Goal: Task Accomplishment & Management: Complete application form

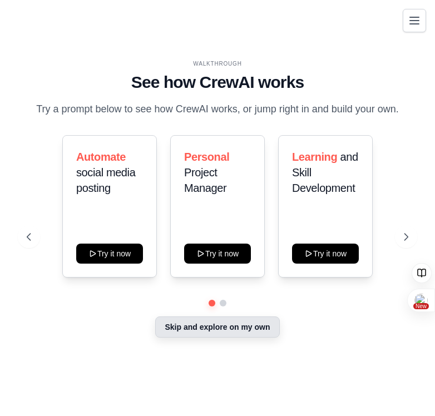
click at [244, 336] on button "Skip and explore on my own" at bounding box center [217, 326] width 124 height 21
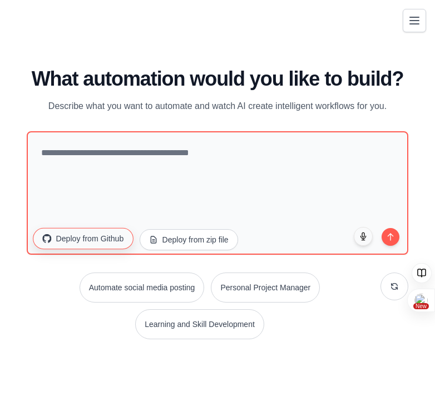
click at [70, 230] on button "Deploy from Github" at bounding box center [83, 238] width 100 height 21
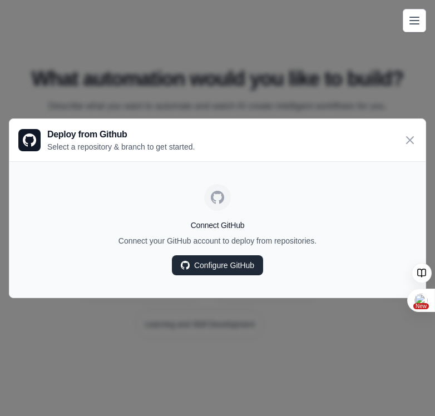
click at [208, 266] on link "Configure GitHub" at bounding box center [217, 265] width 91 height 20
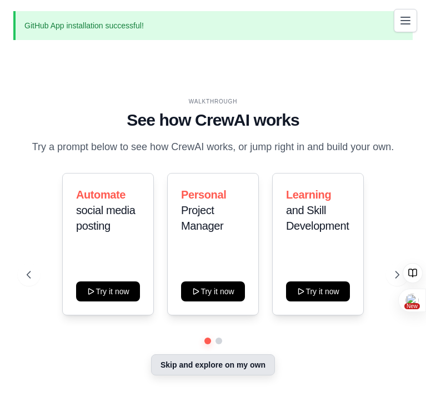
click at [242, 370] on button "Skip and explore on my own" at bounding box center [213, 364] width 124 height 21
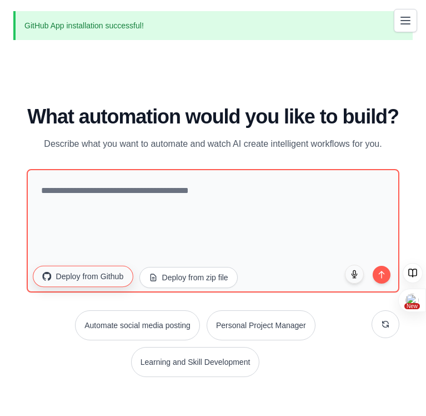
click at [93, 268] on button "Deploy from Github" at bounding box center [83, 276] width 100 height 21
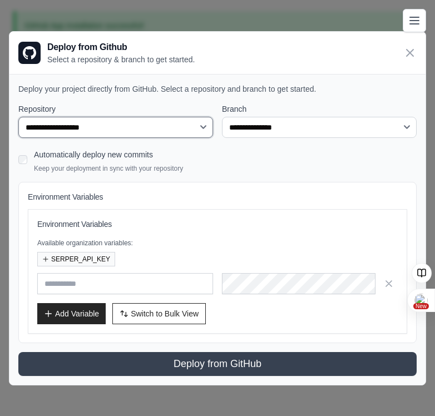
click at [142, 134] on select "**********" at bounding box center [115, 127] width 195 height 21
select select "**********"
click at [18, 117] on select "**********" at bounding box center [115, 127] width 195 height 21
click at [124, 125] on select "**********" at bounding box center [115, 127] width 195 height 21
click at [410, 56] on icon at bounding box center [409, 52] width 13 height 13
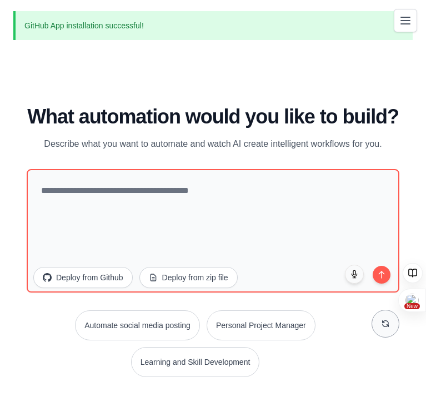
click at [385, 322] on icon at bounding box center [385, 323] width 9 height 9
click at [386, 331] on button at bounding box center [386, 324] width 28 height 28
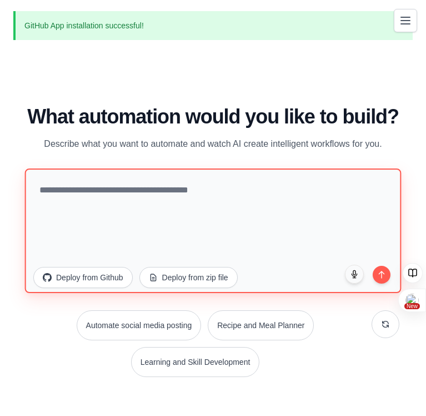
click at [121, 208] on textarea at bounding box center [213, 230] width 377 height 125
click at [118, 208] on textarea at bounding box center [213, 230] width 377 height 125
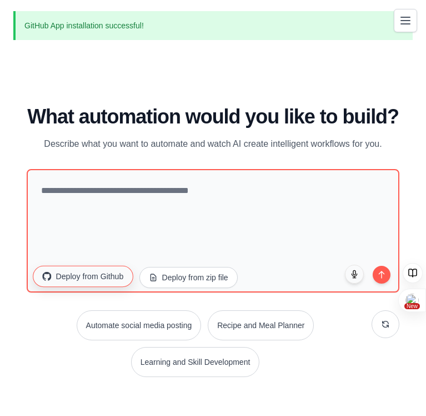
click at [106, 275] on button "Deploy from Github" at bounding box center [83, 276] width 100 height 21
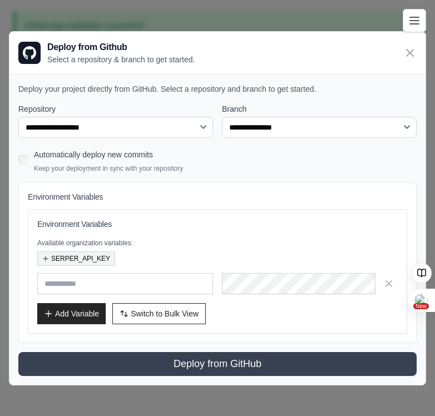
click at [83, 262] on button "SERPER_API_KEY" at bounding box center [76, 258] width 78 height 14
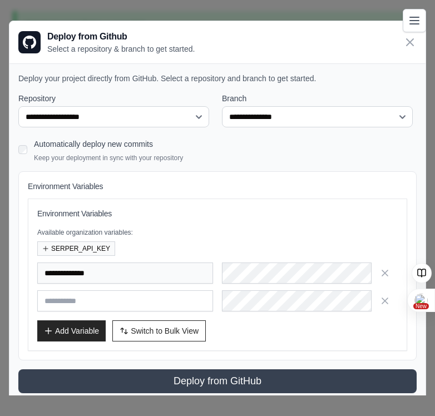
click at [29, 153] on div "Automatically deploy new commits Keep your deployment in sync with your reposit…" at bounding box center [217, 149] width 398 height 26
click at [154, 114] on select "**********" at bounding box center [113, 116] width 191 height 21
select select "**********"
click at [18, 106] on select "**********" at bounding box center [113, 116] width 191 height 21
click at [303, 116] on select "**********" at bounding box center [317, 116] width 191 height 21
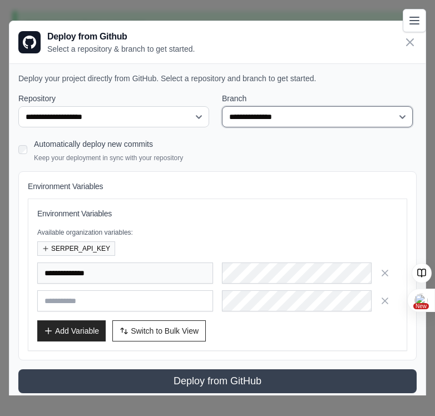
click at [222, 106] on select "**********" at bounding box center [317, 116] width 191 height 21
click at [391, 123] on select "**********" at bounding box center [317, 116] width 191 height 21
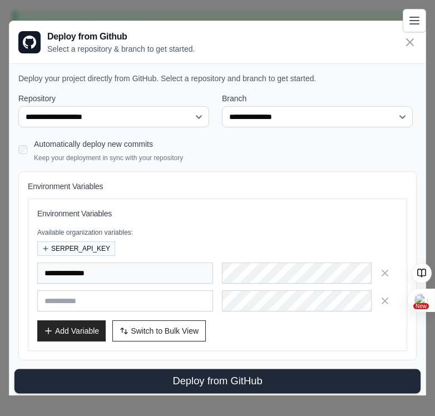
click at [262, 384] on button "Deploy from GitHub" at bounding box center [217, 381] width 406 height 24
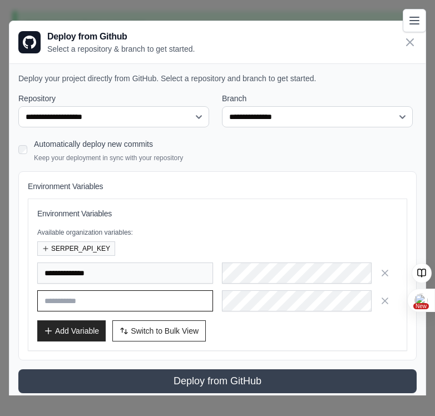
click at [155, 293] on input "text" at bounding box center [125, 300] width 176 height 21
type input "**********"
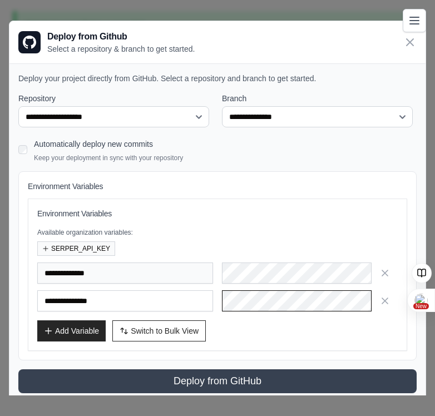
scroll to position [0, 633]
click at [297, 335] on div "Add Variable Switch to Bulk View Switch to Table View" at bounding box center [217, 330] width 360 height 21
click at [79, 334] on button "Add Variable" at bounding box center [71, 330] width 68 height 21
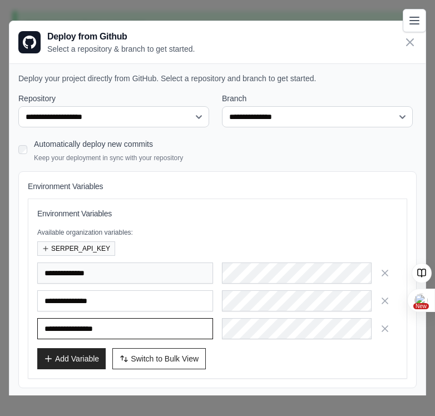
type input "**********"
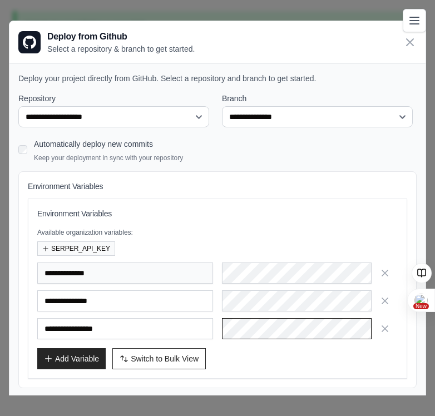
scroll to position [0, 29]
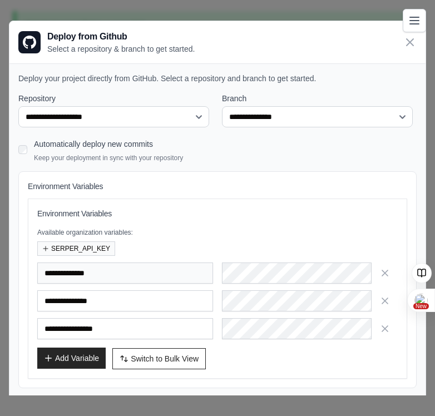
click at [88, 364] on button "Add Variable" at bounding box center [71, 357] width 68 height 21
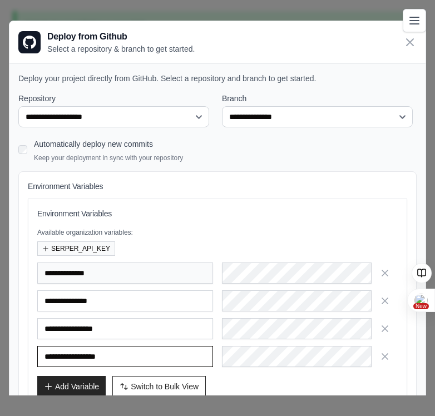
type input "**********"
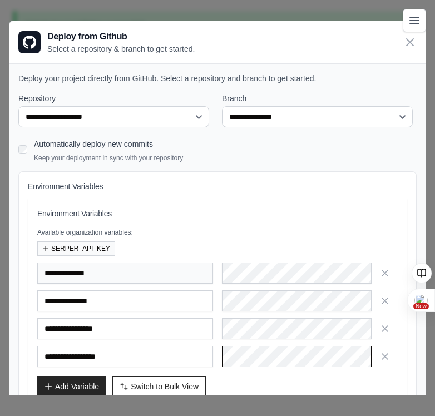
scroll to position [0, 38]
click at [277, 379] on div "Add Variable Switch to Bulk View Switch to Table View" at bounding box center [217, 386] width 360 height 21
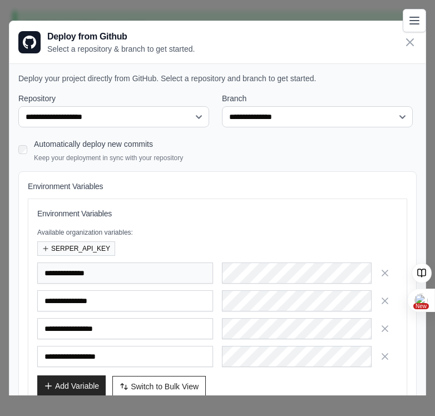
click at [85, 386] on button "Add Variable" at bounding box center [71, 385] width 68 height 21
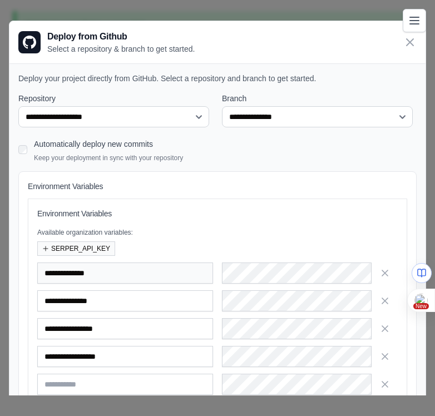
type input "*"
type input "**********"
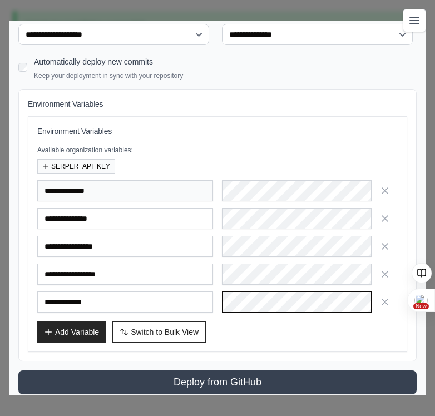
scroll to position [91, 0]
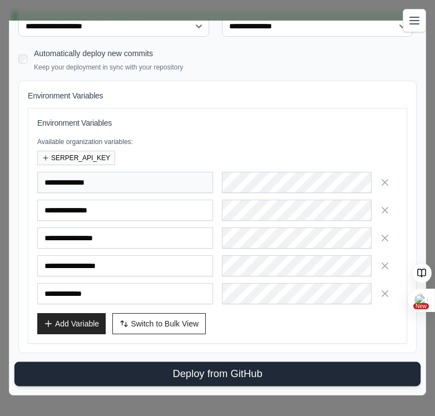
click at [279, 376] on button "Deploy from GitHub" at bounding box center [217, 374] width 406 height 24
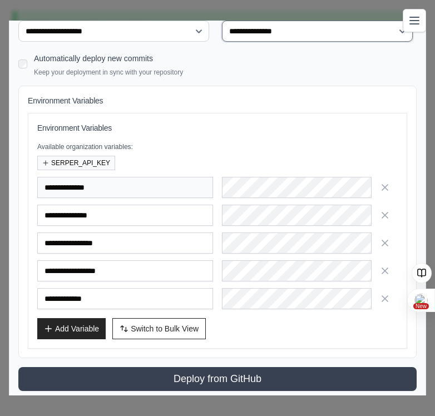
click at [396, 36] on select "**********" at bounding box center [317, 31] width 191 height 21
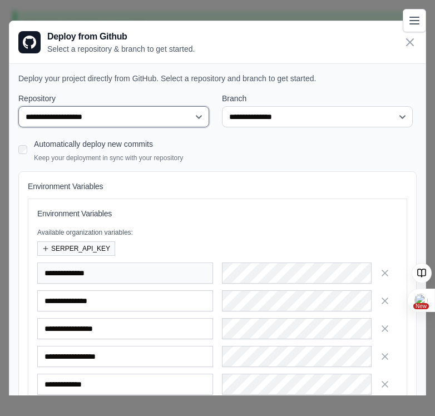
click at [177, 121] on select "**********" at bounding box center [113, 116] width 191 height 21
select select "**********"
click at [18, 106] on select "**********" at bounding box center [113, 116] width 191 height 21
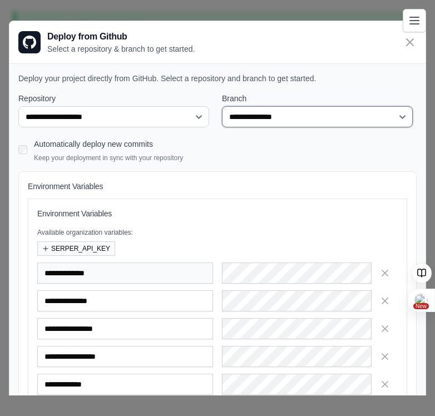
click at [295, 116] on select "**********" at bounding box center [317, 116] width 191 height 21
click at [222, 106] on select "**********" at bounding box center [317, 116] width 191 height 21
click at [387, 111] on select "**********" at bounding box center [317, 116] width 191 height 21
click at [222, 106] on select "**********" at bounding box center [317, 116] width 191 height 21
click at [403, 115] on select "**********" at bounding box center [317, 116] width 191 height 21
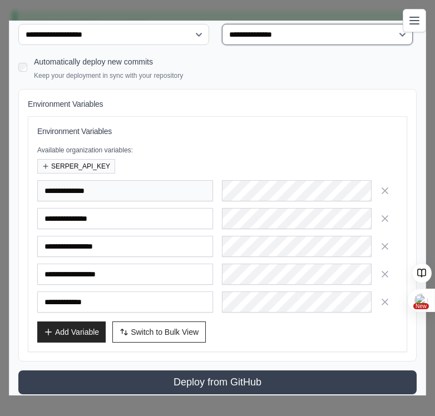
scroll to position [91, 0]
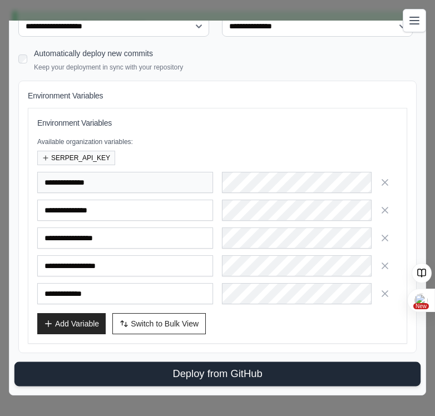
click at [267, 374] on button "Deploy from GitHub" at bounding box center [217, 374] width 406 height 24
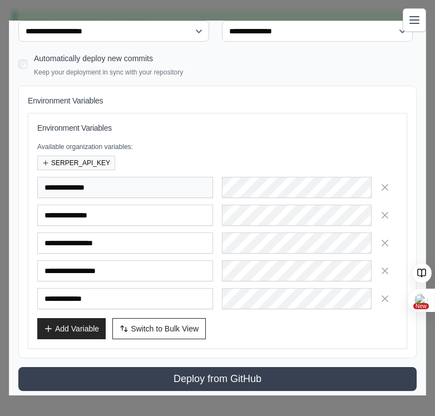
click at [402, 27] on button "Toggle navigation" at bounding box center [413, 19] width 23 height 23
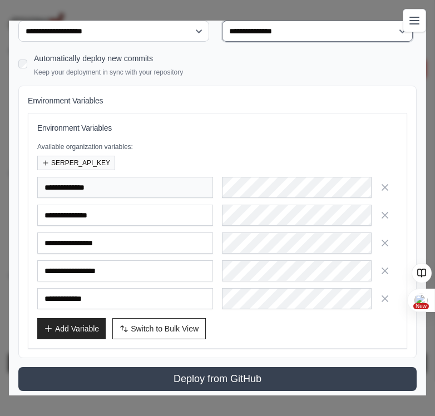
click at [401, 29] on select "**********" at bounding box center [317, 31] width 191 height 21
click at [414, 13] on icon "Toggle navigation" at bounding box center [413, 19] width 13 height 13
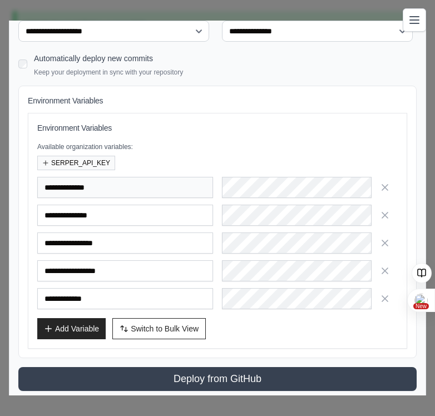
click at [418, 14] on icon "Toggle navigation" at bounding box center [413, 19] width 13 height 13
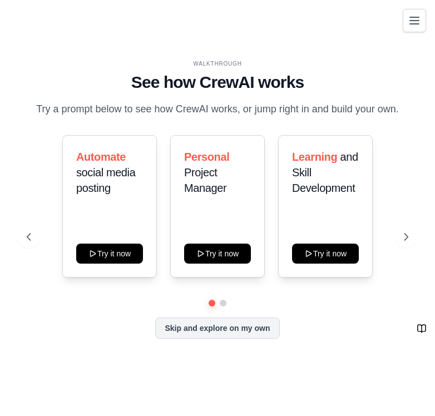
click at [238, 338] on button "Skip and explore on my own" at bounding box center [217, 327] width 124 height 21
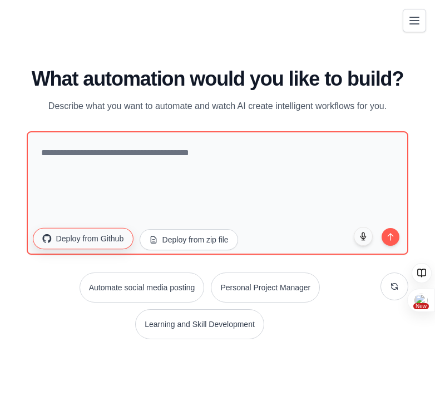
click at [112, 236] on button "Deploy from Github" at bounding box center [83, 238] width 100 height 21
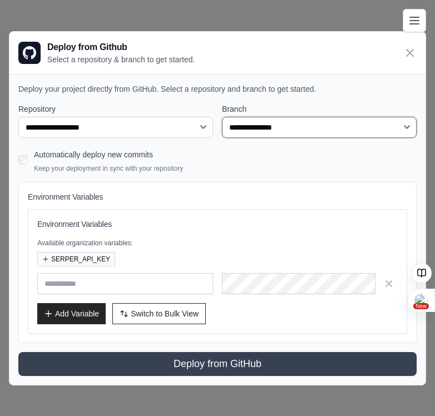
click at [262, 119] on select "**********" at bounding box center [319, 127] width 195 height 21
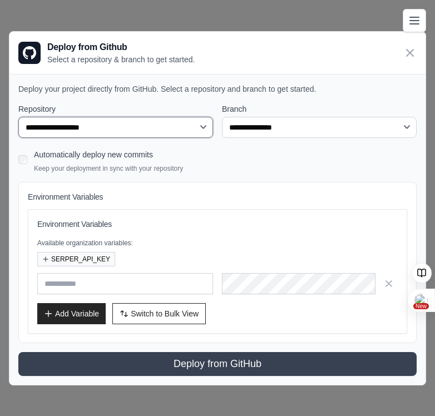
click at [201, 125] on select "**********" at bounding box center [115, 127] width 195 height 21
select select "**********"
click at [18, 117] on select "**********" at bounding box center [115, 127] width 195 height 21
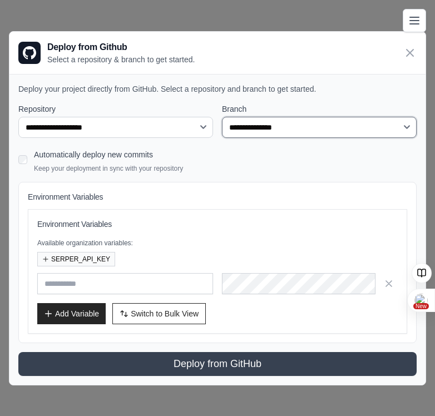
click at [404, 121] on select "**********" at bounding box center [319, 127] width 195 height 21
click at [403, 53] on icon at bounding box center [409, 52] width 13 height 13
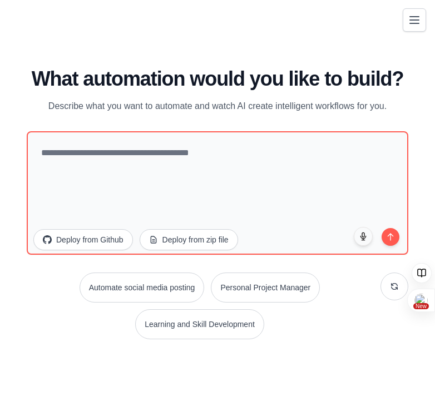
click at [412, 21] on icon "Toggle navigation" at bounding box center [413, 19] width 13 height 13
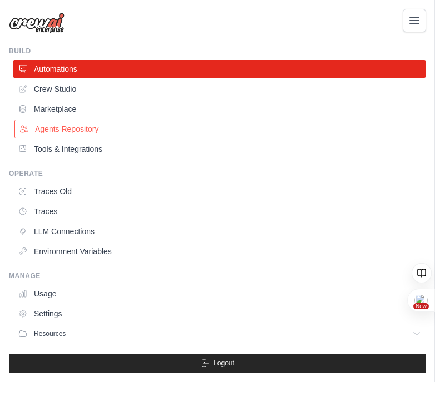
click at [77, 128] on link "Agents Repository" at bounding box center [220, 129] width 412 height 18
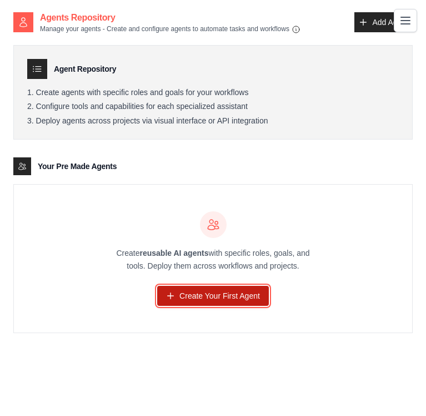
click at [192, 305] on link "Create Your First Agent" at bounding box center [213, 296] width 112 height 20
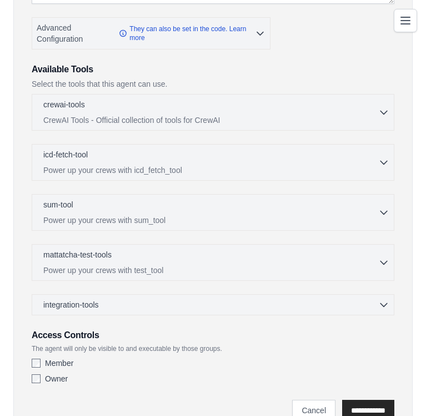
scroll to position [328, 0]
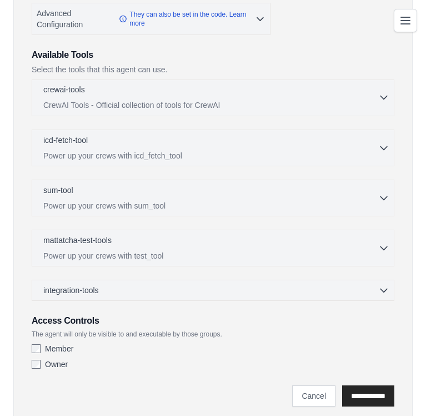
click at [310, 99] on p "CrewAI Tools - Official collection of tools for CrewAI" at bounding box center [210, 104] width 335 height 11
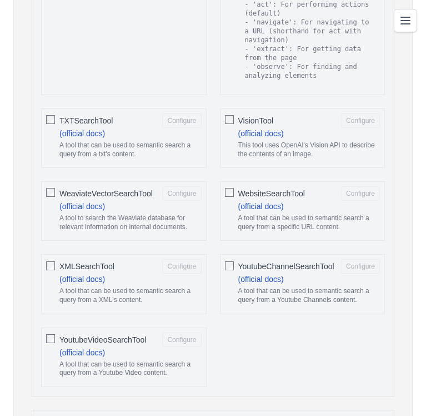
scroll to position [2704, 0]
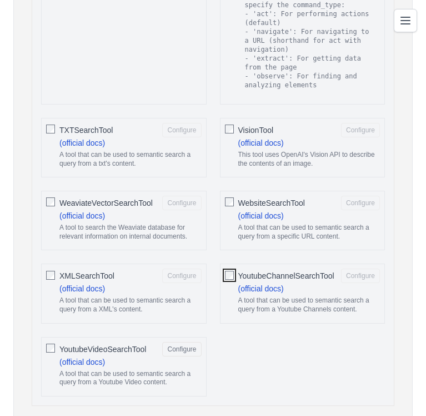
click at [233, 275] on div "YoutubeChannelSearchTool Configure (official docs) A tool that can be used to s…" at bounding box center [303, 292] width 166 height 59
click at [174, 351] on button "Configure" at bounding box center [181, 349] width 39 height 14
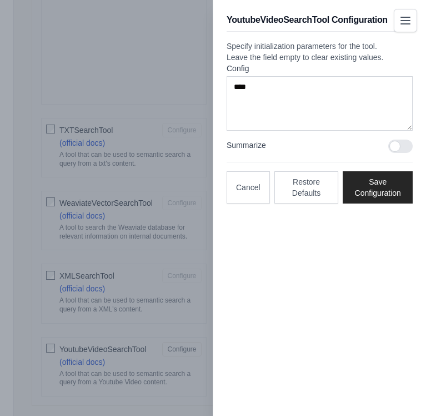
click at [400, 153] on div at bounding box center [401, 146] width 24 height 13
click at [390, 203] on button "Save Configuration" at bounding box center [378, 187] width 70 height 32
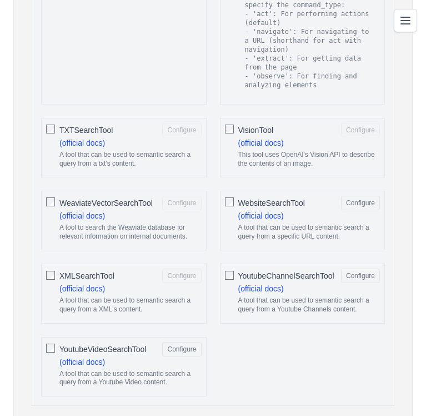
click at [359, 275] on button "Configure" at bounding box center [360, 275] width 39 height 14
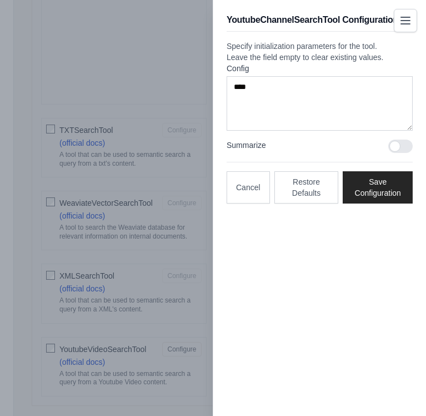
click at [395, 153] on div at bounding box center [401, 146] width 24 height 13
click at [390, 203] on button "Save Configuration" at bounding box center [378, 187] width 70 height 32
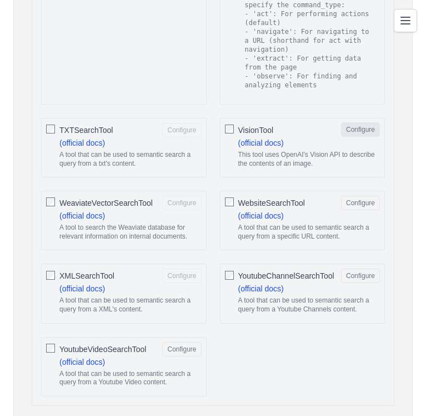
click at [359, 129] on button "Configure" at bounding box center [360, 129] width 39 height 14
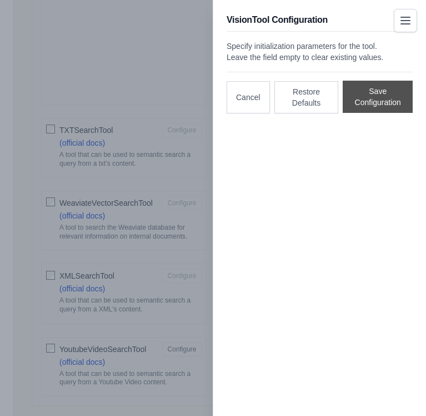
click at [368, 113] on button "Save Configuration" at bounding box center [378, 97] width 70 height 32
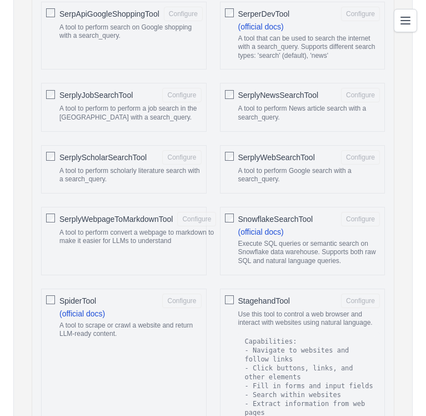
scroll to position [2216, 0]
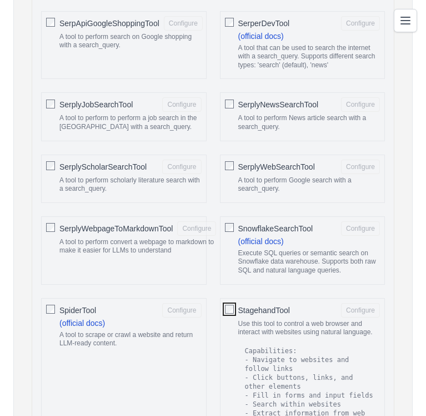
click at [368, 307] on button "Configure" at bounding box center [360, 309] width 39 height 14
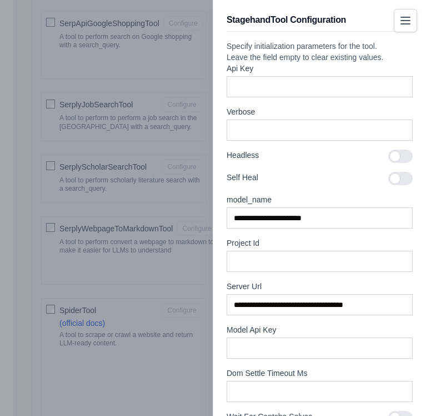
click at [392, 163] on div at bounding box center [401, 156] width 24 height 13
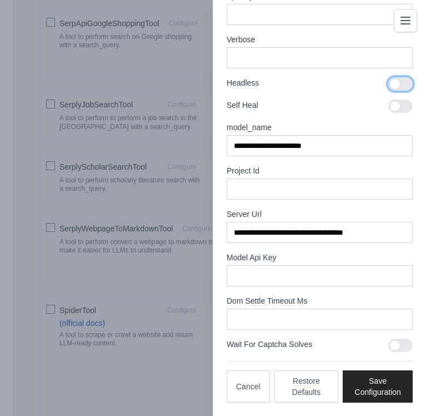
scroll to position [94, 0]
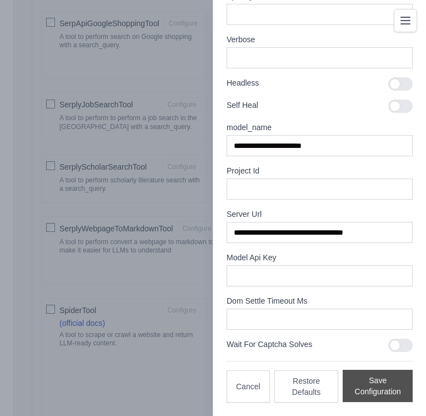
click at [372, 382] on button "Save Configuration" at bounding box center [378, 386] width 70 height 32
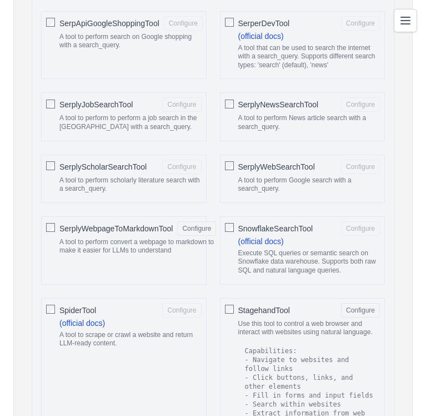
click at [196, 227] on button "Configure" at bounding box center [196, 228] width 39 height 14
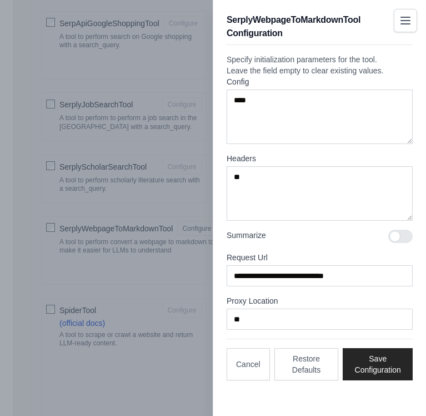
scroll to position [0, 0]
click at [404, 221] on textarea "**" at bounding box center [320, 193] width 186 height 54
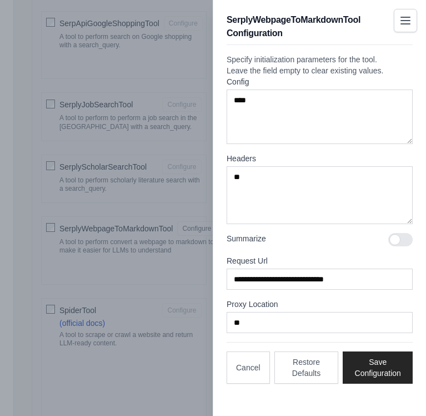
click at [401, 246] on div at bounding box center [401, 239] width 24 height 13
click at [370, 383] on button "Save Configuration" at bounding box center [378, 367] width 70 height 32
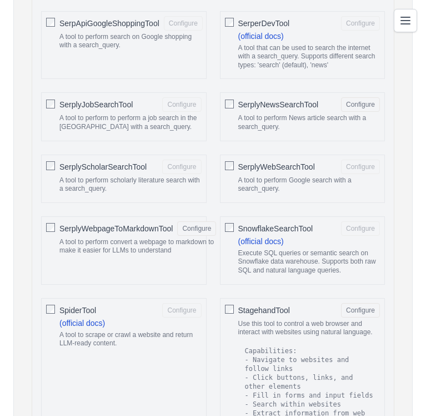
click at [354, 107] on button "Configure" at bounding box center [360, 104] width 39 height 14
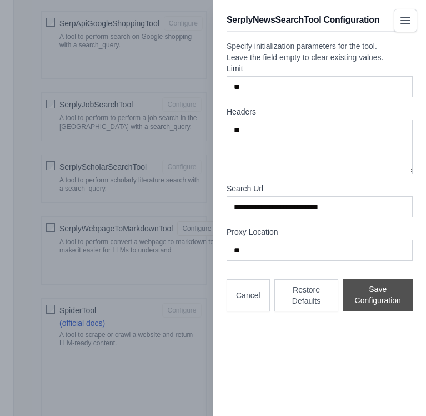
drag, startPoint x: 394, startPoint y: 321, endPoint x: 395, endPoint y: 327, distance: 6.8
click at [394, 311] on button "Save Configuration" at bounding box center [378, 294] width 70 height 32
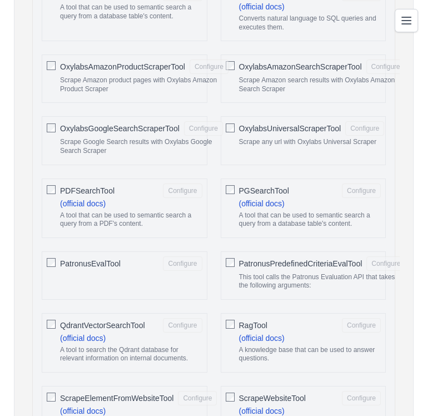
scroll to position [1626, 0]
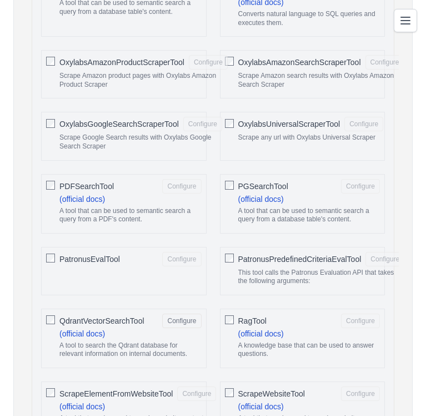
click at [187, 318] on button "Configure" at bounding box center [181, 320] width 39 height 14
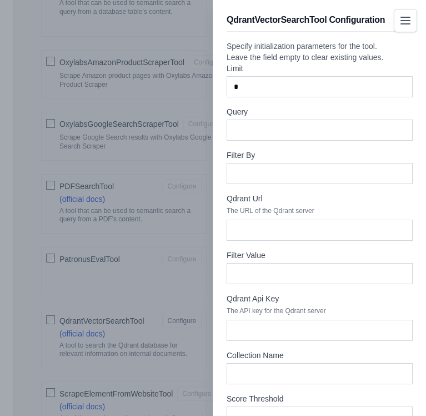
click at [85, 352] on div at bounding box center [213, 208] width 426 height 416
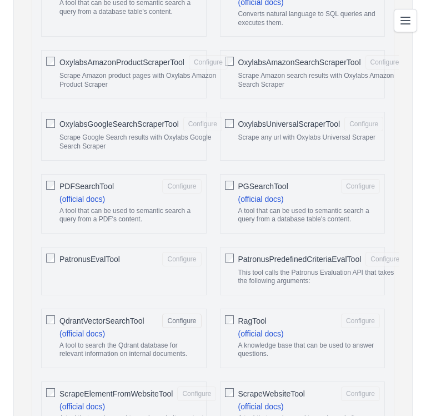
click at [56, 312] on div "QdrantVectorSearchTool Configure (official docs) A tool to search the Qdrant da…" at bounding box center [124, 337] width 166 height 59
click at [228, 317] on div at bounding box center [229, 318] width 9 height 11
click at [360, 322] on button "Configure" at bounding box center [360, 320] width 39 height 14
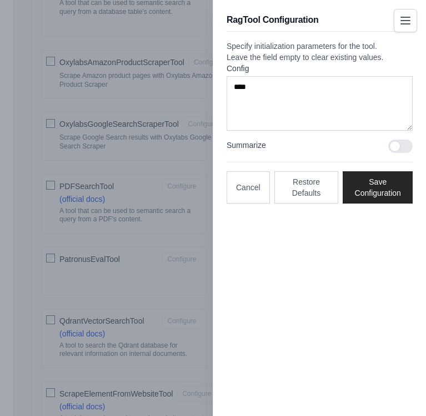
click at [398, 153] on div at bounding box center [401, 146] width 24 height 13
click at [402, 203] on button "Save Configuration" at bounding box center [378, 187] width 70 height 32
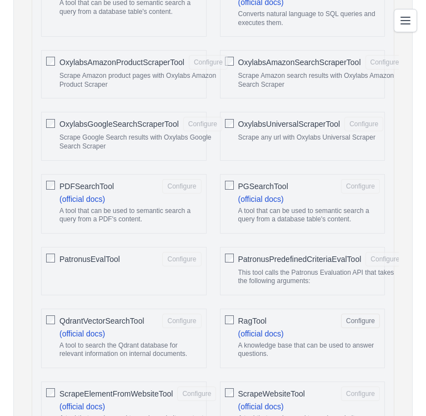
drag, startPoint x: 425, startPoint y: 208, endPoint x: 400, endPoint y: 177, distance: 39.9
click at [400, 177] on div "New Agent Create a new agent with defined roles, goals, and tools Agent Configu…" at bounding box center [213, 96] width 426 height 3422
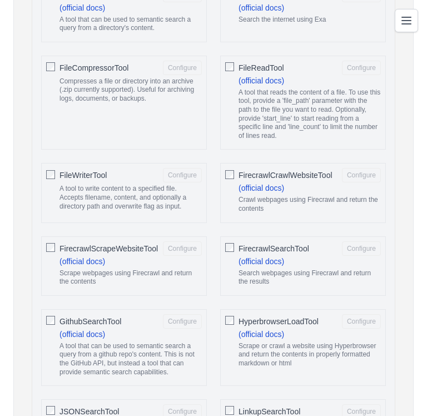
scroll to position [973, 0]
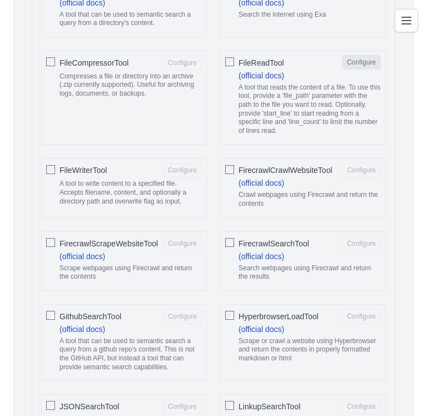
click at [364, 62] on button "Configure" at bounding box center [361, 62] width 39 height 14
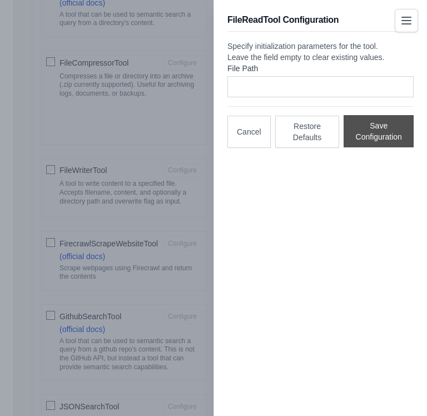
click at [380, 147] on button "Save Configuration" at bounding box center [379, 131] width 70 height 32
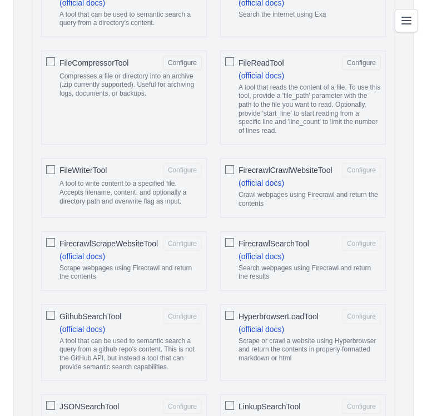
click at [188, 66] on button "Configure" at bounding box center [182, 63] width 39 height 14
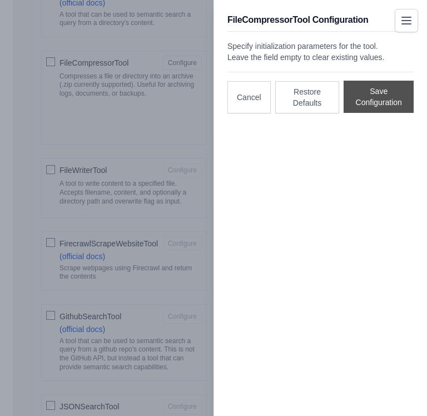
click at [391, 113] on button "Save Configuration" at bounding box center [379, 97] width 70 height 32
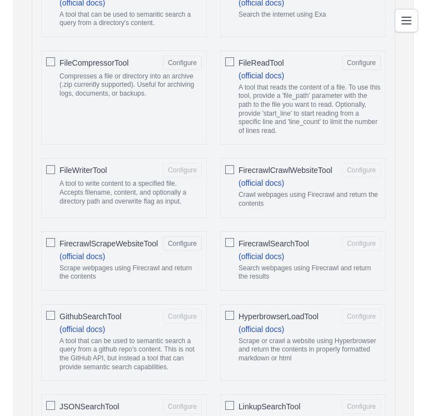
click at [184, 232] on div "FirecrawlScrapeWebsiteTool Configure (official docs) Scrape webpages using Fire…" at bounding box center [124, 260] width 166 height 59
click at [185, 242] on button "Configure" at bounding box center [182, 243] width 39 height 14
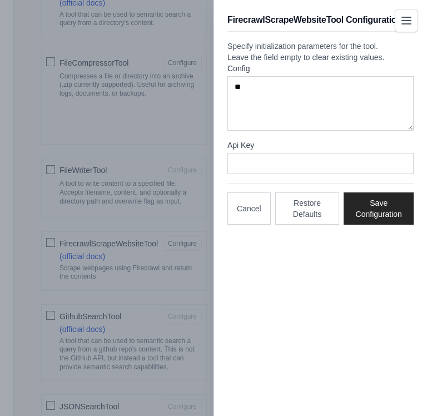
click at [406, 225] on button "Save Configuration" at bounding box center [379, 208] width 70 height 32
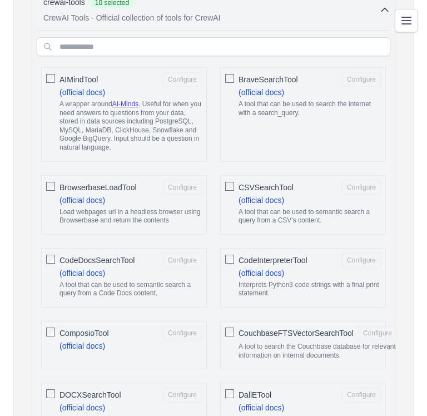
scroll to position [421, 0]
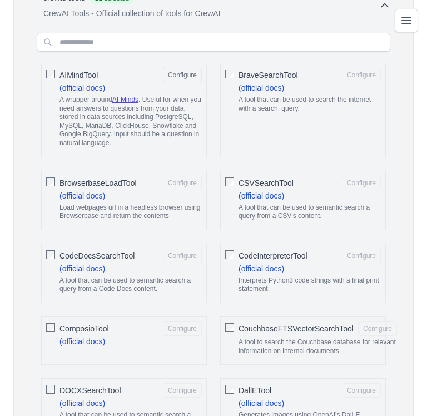
click at [185, 82] on label "AIMindTool Configure (official docs) A wrapper around AI-Minds . Useful for whe…" at bounding box center [130, 110] width 142 height 84
click at [176, 68] on button "Configure" at bounding box center [182, 75] width 39 height 14
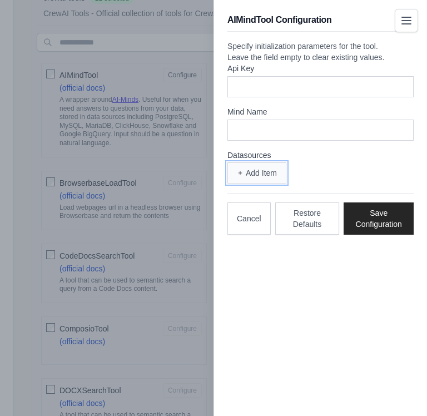
click at [273, 183] on button "Add Item" at bounding box center [256, 172] width 59 height 21
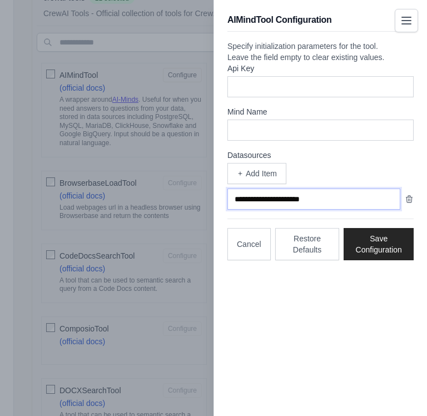
click at [295, 210] on input "text" at bounding box center [313, 198] width 173 height 21
click at [341, 184] on div "Add Item" at bounding box center [320, 173] width 186 height 21
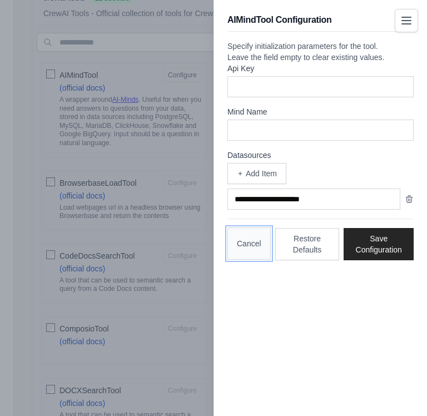
click at [242, 260] on button "Cancel" at bounding box center [248, 243] width 43 height 32
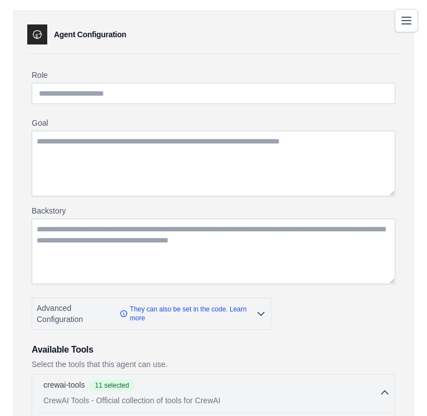
scroll to position [0, 0]
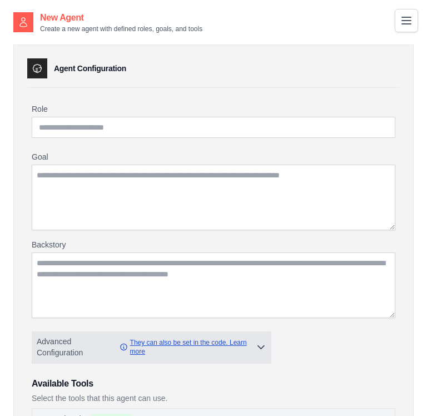
click at [238, 345] on link "They can also be set in the code. Learn more" at bounding box center [188, 347] width 136 height 18
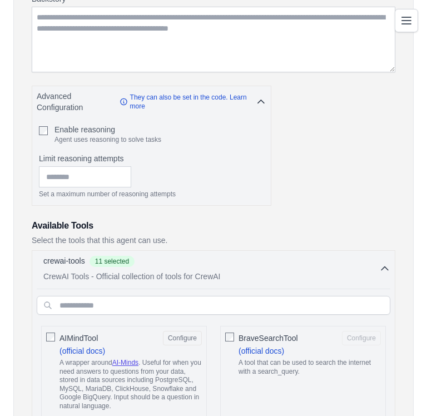
scroll to position [250, 0]
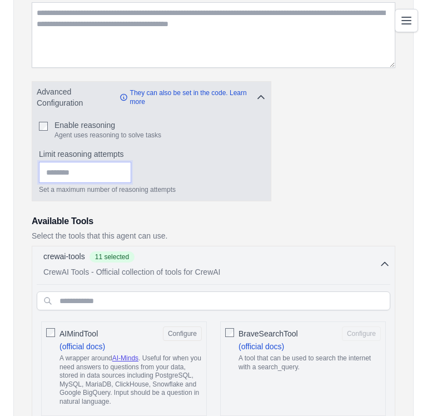
click at [121, 168] on input "*" at bounding box center [85, 172] width 92 height 21
click at [123, 168] on input "*" at bounding box center [85, 172] width 92 height 21
type input "*"
click at [123, 170] on input "*" at bounding box center [85, 172] width 92 height 21
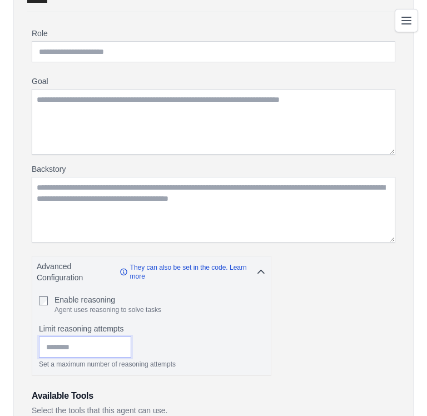
scroll to position [0, 0]
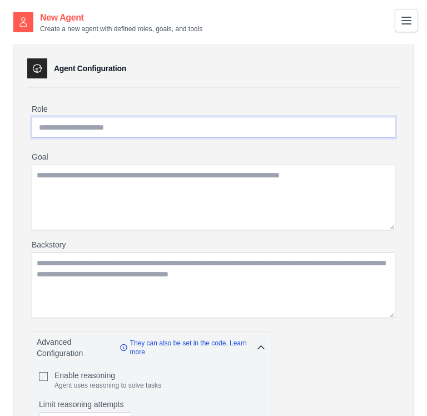
click at [150, 129] on input "Role" at bounding box center [214, 127] width 364 height 21
click at [230, 130] on input "**********" at bounding box center [214, 127] width 364 height 21
type input "**********"
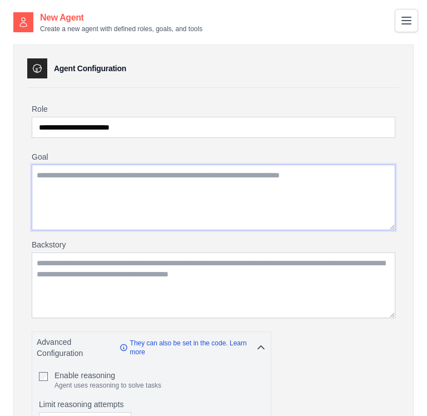
click at [246, 167] on textarea "Goal" at bounding box center [214, 198] width 364 height 66
drag, startPoint x: 113, startPoint y: 182, endPoint x: 112, endPoint y: 147, distance: 35.0
click at [115, 183] on textarea "Goal" at bounding box center [214, 198] width 364 height 66
paste textarea "**********"
type textarea "**********"
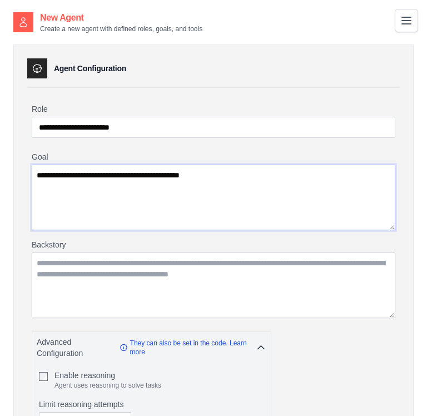
drag, startPoint x: 249, startPoint y: 176, endPoint x: 54, endPoint y: 76, distance: 218.8
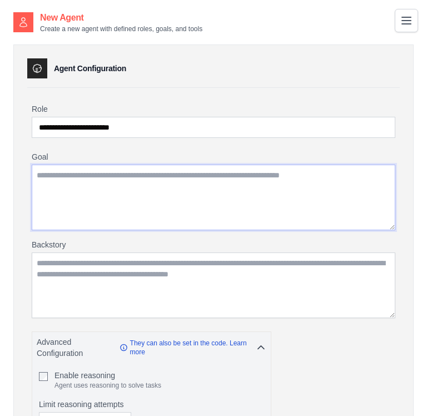
drag, startPoint x: 106, startPoint y: 197, endPoint x: 93, endPoint y: 172, distance: 28.1
click at [104, 200] on textarea "Goal" at bounding box center [214, 198] width 364 height 66
paste textarea "**********"
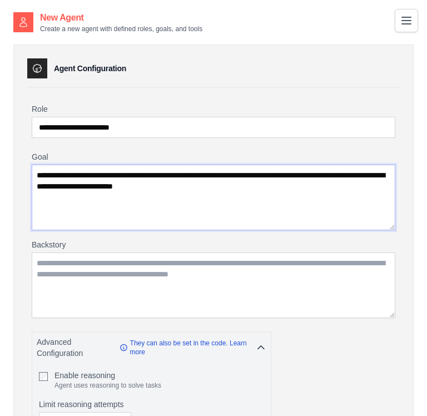
type textarea "**********"
drag, startPoint x: 133, startPoint y: 268, endPoint x: 106, endPoint y: 247, distance: 35.2
click at [125, 262] on textarea "Backstory" at bounding box center [214, 285] width 364 height 66
paste textarea "**********"
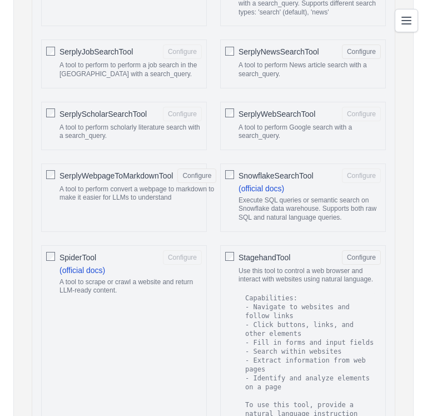
scroll to position [3117, 0]
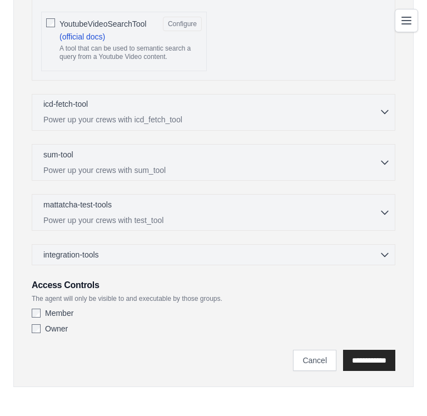
type textarea "**********"
click at [247, 116] on p "Power up your crews with icd_fetch_tool" at bounding box center [211, 119] width 336 height 11
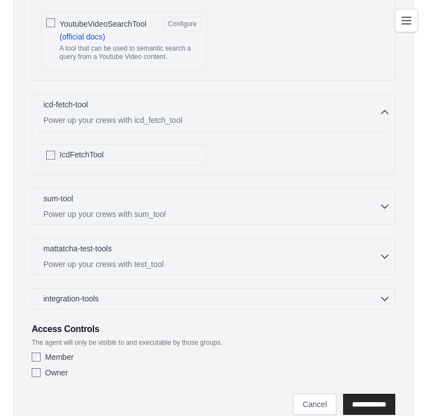
click at [56, 157] on div "IcdFetchTool" at bounding box center [124, 154] width 166 height 21
click at [241, 216] on p "Power up your crews with sum_tool" at bounding box center [211, 213] width 336 height 11
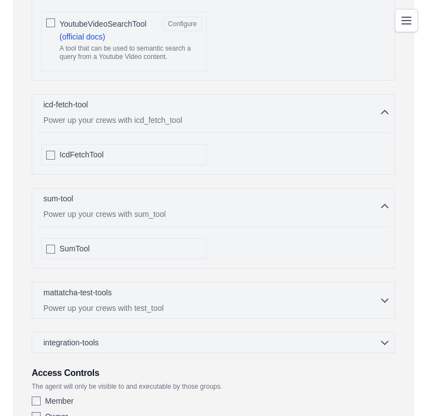
click at [53, 247] on div "SumTool" at bounding box center [124, 248] width 166 height 21
click at [190, 306] on p "Power up your crews with test_tool" at bounding box center [211, 307] width 336 height 11
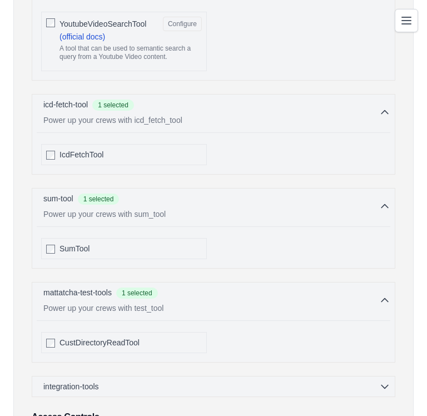
click at [87, 393] on div "integration-tools 0 selected Gmail HubSpot Microsoft Teams" at bounding box center [214, 386] width 364 height 21
click at [106, 378] on div "integration-tools 0 selected Gmail HubSpot Microsoft Teams" at bounding box center [214, 386] width 364 height 21
click at [109, 383] on div "integration-tools 0 selected" at bounding box center [216, 385] width 347 height 11
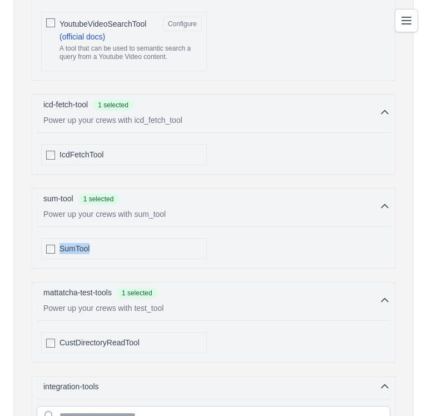
drag, startPoint x: 425, startPoint y: 177, endPoint x: 437, endPoint y: 252, distance: 76.0
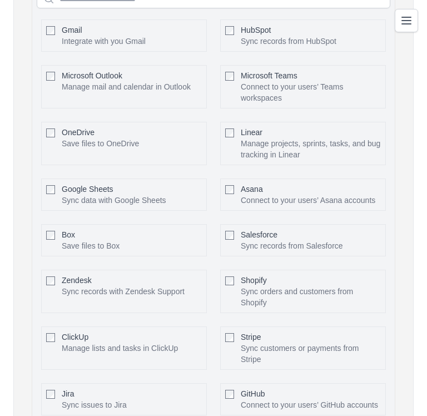
scroll to position [3538, 0]
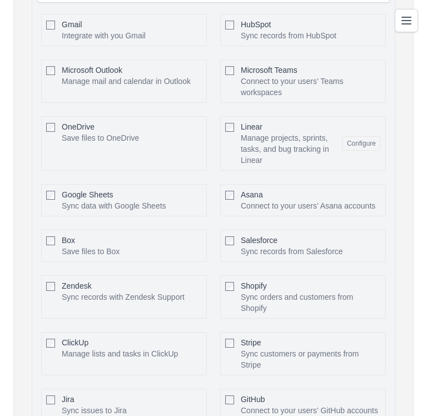
click at [377, 135] on div "Linear Manage projects, sprints, tasks, and bug tracking in Linear Configure" at bounding box center [311, 143] width 140 height 44
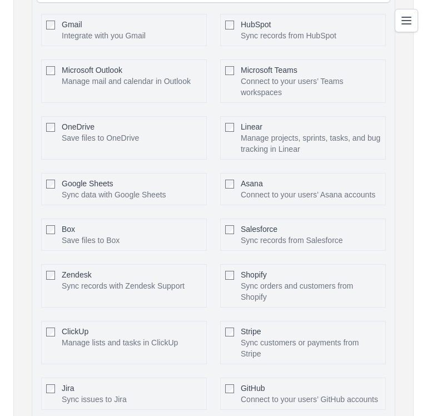
click at [365, 143] on p "Manage projects, sprints, tasks, and bug tracking in Linear" at bounding box center [311, 143] width 140 height 22
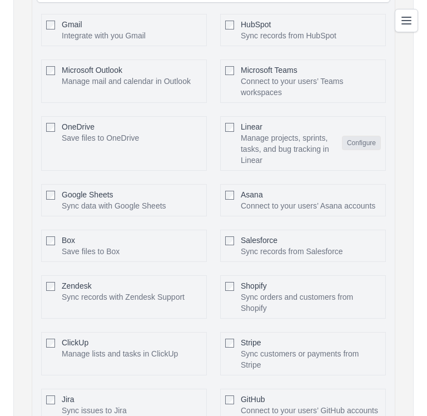
click at [365, 146] on button "Configure" at bounding box center [361, 143] width 39 height 14
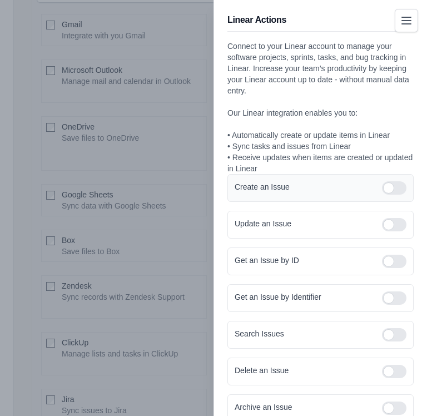
click at [383, 183] on div at bounding box center [394, 187] width 24 height 13
click at [385, 225] on div at bounding box center [394, 224] width 24 height 13
click at [382, 256] on div at bounding box center [394, 261] width 24 height 13
drag, startPoint x: 378, startPoint y: 286, endPoint x: 384, endPoint y: 292, distance: 8.3
click at [382, 291] on div "Get an Issue by Identifier" at bounding box center [320, 298] width 186 height 28
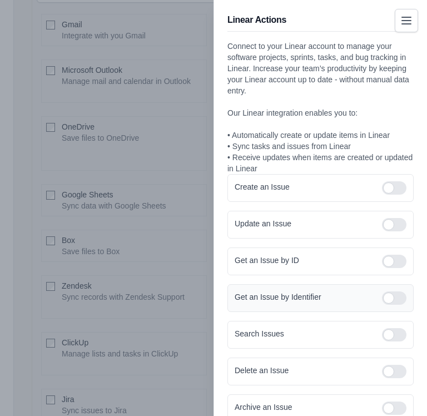
drag, startPoint x: 385, startPoint y: 298, endPoint x: 389, endPoint y: 305, distance: 8.0
click at [387, 299] on div at bounding box center [394, 297] width 24 height 13
click at [372, 350] on form "Create an Issue Update an Issue Get an Issue by ID Get an Issue by Identifier S…" at bounding box center [320, 408] width 186 height 468
click at [390, 335] on div at bounding box center [394, 334] width 24 height 13
click at [391, 365] on div at bounding box center [394, 371] width 24 height 13
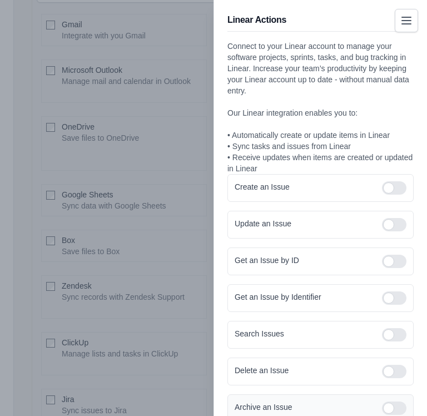
click at [382, 401] on div at bounding box center [394, 407] width 24 height 13
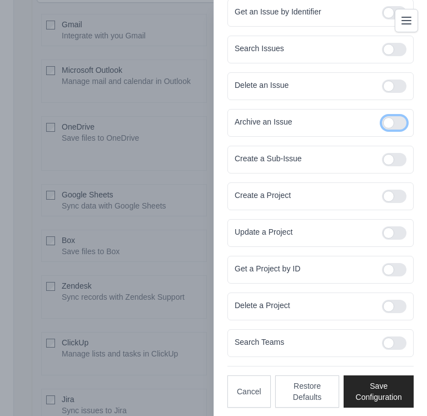
scroll to position [290, 0]
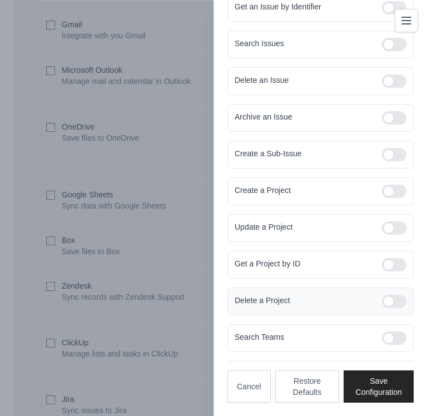
click at [389, 306] on div at bounding box center [394, 301] width 24 height 13
click at [386, 269] on div at bounding box center [394, 264] width 24 height 13
click at [390, 222] on div at bounding box center [394, 227] width 24 height 13
click at [399, 186] on div "Create a Project" at bounding box center [320, 191] width 186 height 28
click at [379, 201] on div "Create a Project" at bounding box center [320, 191] width 186 height 28
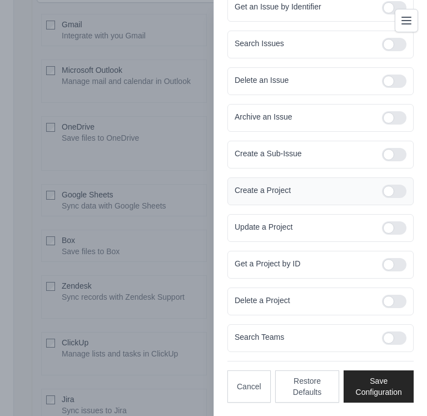
click at [382, 189] on div at bounding box center [394, 191] width 24 height 13
click at [386, 156] on div at bounding box center [394, 154] width 24 height 13
click at [375, 385] on button "Save Configuration" at bounding box center [379, 386] width 70 height 32
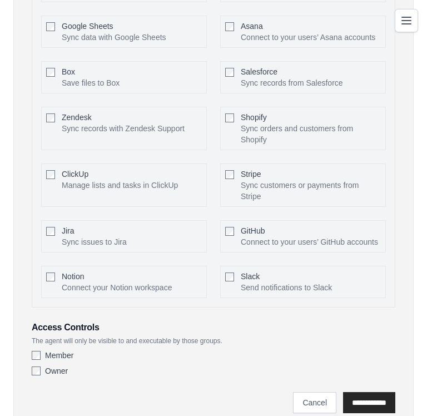
scroll to position [3770, 0]
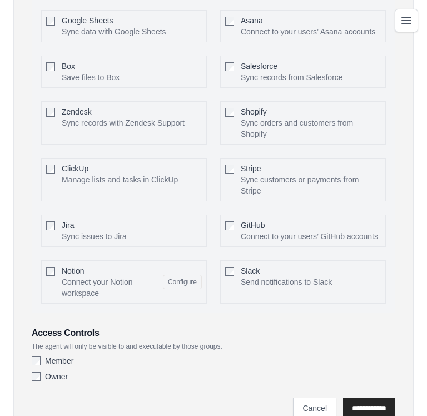
click at [178, 278] on button "Configure" at bounding box center [182, 282] width 39 height 14
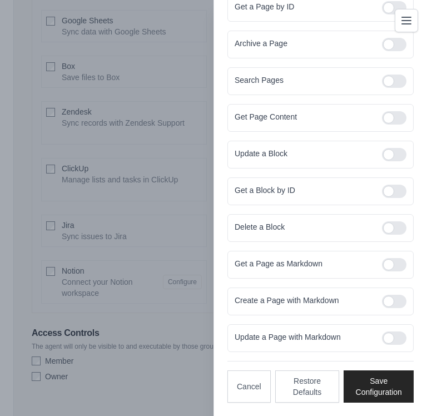
scroll to position [242, 0]
click at [245, 390] on button "Cancel" at bounding box center [248, 386] width 43 height 32
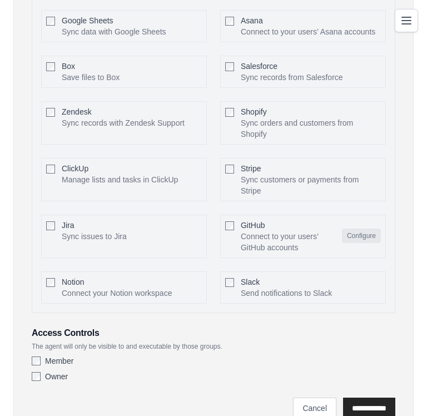
click at [357, 236] on button "Configure" at bounding box center [361, 235] width 39 height 14
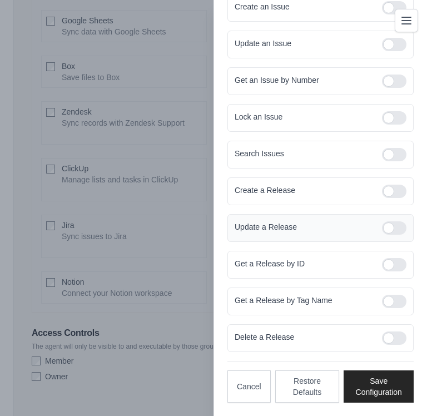
scroll to position [191, 0]
click at [382, 8] on div at bounding box center [394, 7] width 24 height 13
click at [390, 43] on div at bounding box center [394, 44] width 24 height 13
click at [389, 82] on div at bounding box center [394, 80] width 24 height 13
click at [385, 118] on div at bounding box center [394, 117] width 24 height 13
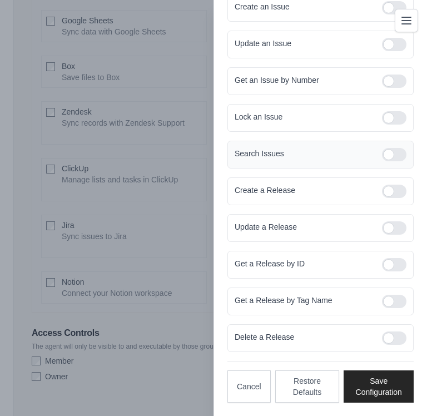
click at [387, 153] on div at bounding box center [394, 154] width 24 height 13
click at [382, 190] on div at bounding box center [394, 191] width 24 height 13
click at [392, 222] on div at bounding box center [394, 227] width 24 height 13
click at [383, 267] on div at bounding box center [394, 264] width 24 height 13
click at [382, 298] on div at bounding box center [394, 301] width 24 height 13
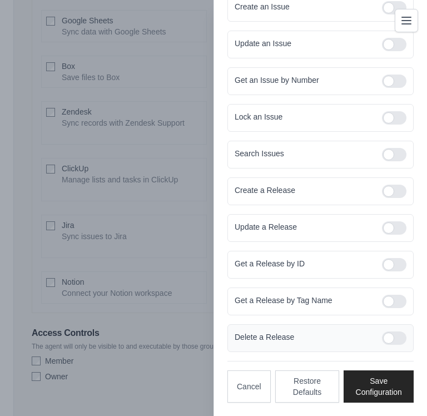
click at [387, 341] on div at bounding box center [394, 337] width 24 height 13
click at [380, 387] on button "Save Configuration" at bounding box center [379, 386] width 70 height 32
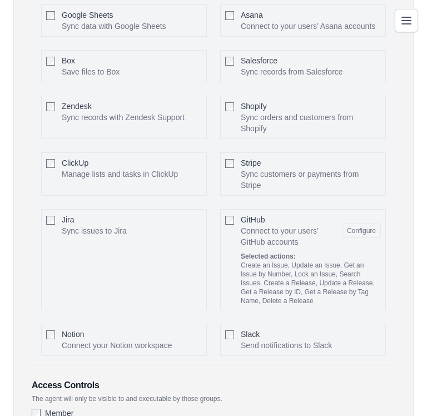
scroll to position [3876, 0]
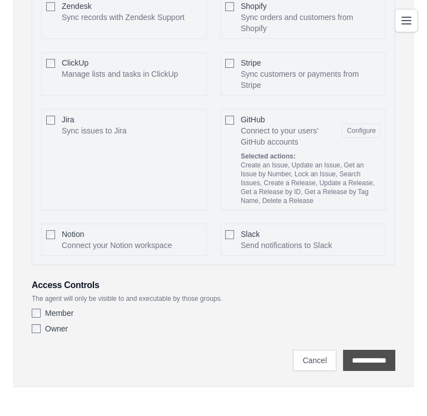
click at [369, 350] on input "**********" at bounding box center [369, 360] width 52 height 21
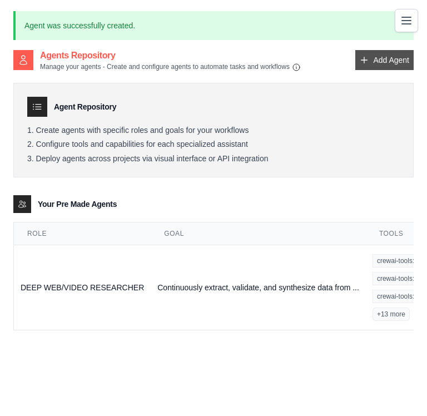
click at [377, 61] on link "Add Agent" at bounding box center [384, 60] width 58 height 20
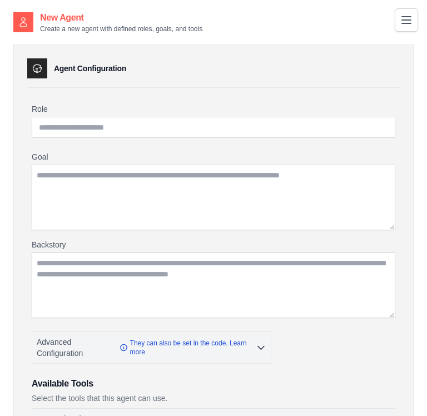
click at [405, 23] on icon "Toggle navigation" at bounding box center [406, 20] width 9 height 7
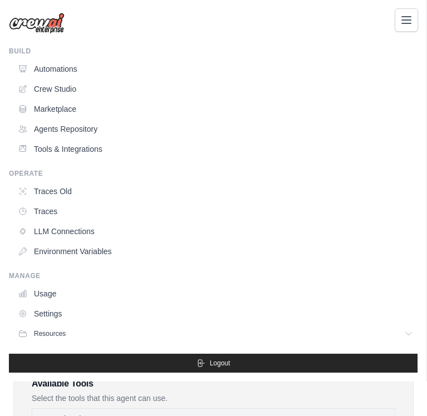
click at [406, 23] on icon "Toggle navigation" at bounding box center [406, 20] width 9 height 7
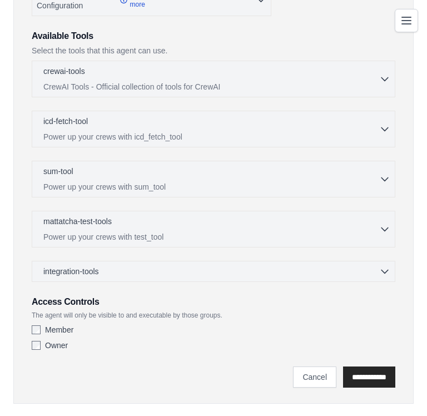
scroll to position [364, 0]
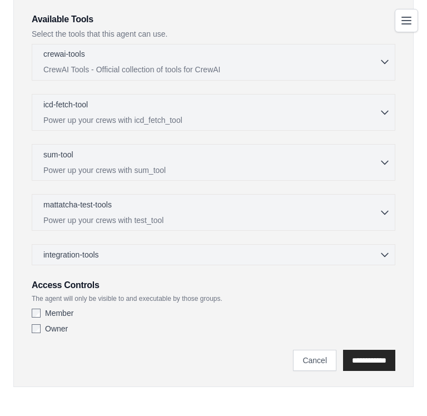
click at [385, 52] on button "crewai-tools 0 selected CrewAI Tools - Official collection of tools for CrewAI" at bounding box center [214, 61] width 354 height 27
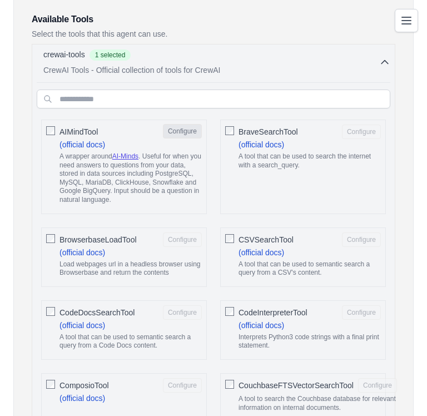
click at [176, 126] on button "Configure" at bounding box center [182, 131] width 39 height 14
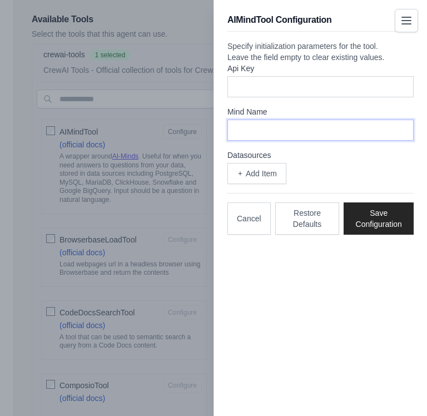
click at [312, 141] on input "Mind Name" at bounding box center [320, 130] width 186 height 21
click at [263, 183] on button "Add Item" at bounding box center [256, 172] width 59 height 21
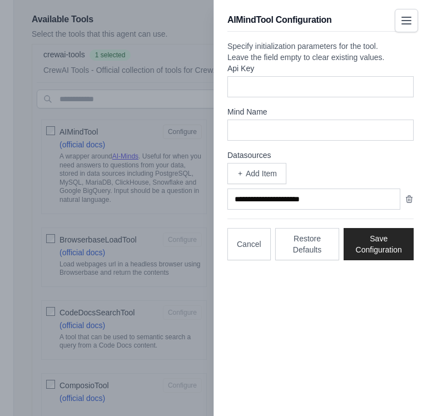
drag, startPoint x: 331, startPoint y: 184, endPoint x: 326, endPoint y: 188, distance: 6.7
click at [335, 179] on div "Datasources Add Item" at bounding box center [320, 180] width 186 height 60
click at [251, 256] on button "Cancel" at bounding box center [248, 243] width 43 height 32
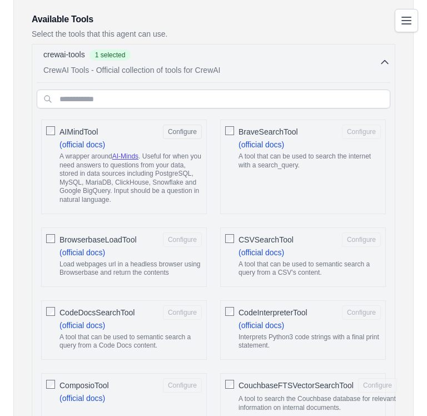
click at [51, 125] on div at bounding box center [50, 130] width 9 height 11
drag, startPoint x: 424, startPoint y: 76, endPoint x: 430, endPoint y: 79, distance: 6.2
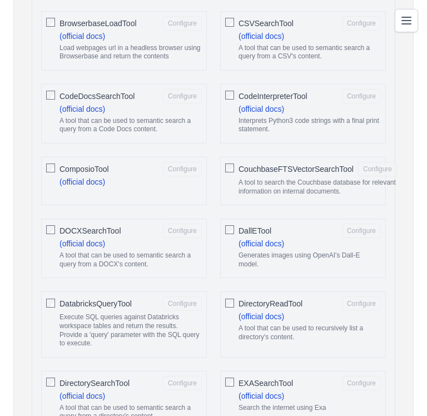
scroll to position [594, 0]
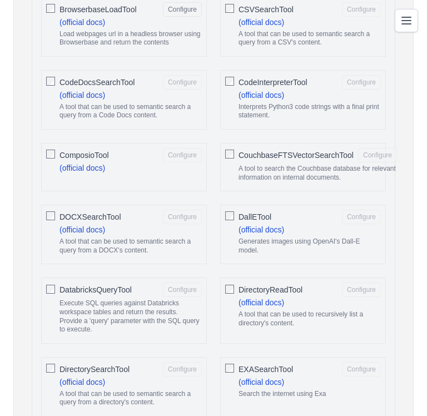
click at [176, 8] on button "Configure" at bounding box center [182, 9] width 39 height 14
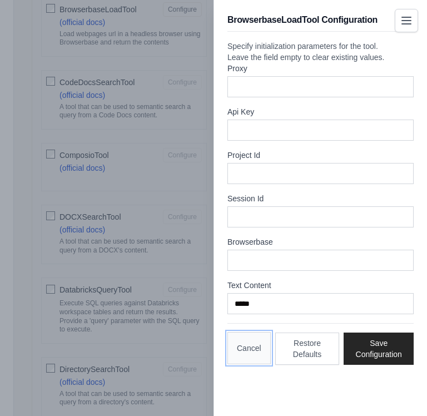
drag, startPoint x: 243, startPoint y: 376, endPoint x: 251, endPoint y: 379, distance: 8.3
click at [247, 364] on button "Cancel" at bounding box center [248, 348] width 43 height 32
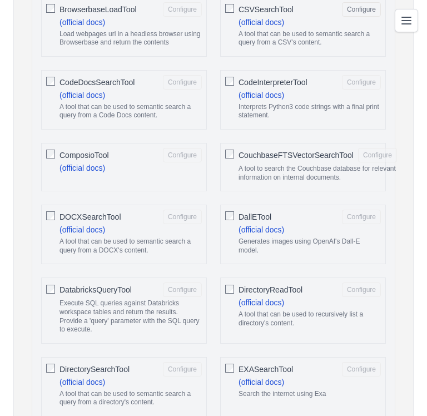
click at [351, 13] on button "Configure" at bounding box center [361, 9] width 39 height 14
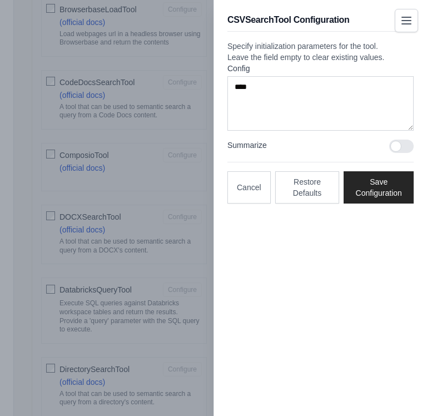
click at [405, 176] on div "Config **** Summarize Cancel Restore Defaults Save Configuration" at bounding box center [320, 133] width 186 height 141
click at [400, 153] on div at bounding box center [401, 146] width 24 height 13
click at [385, 203] on button "Save Configuration" at bounding box center [379, 187] width 70 height 32
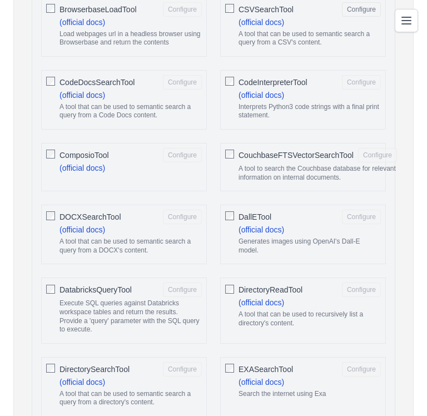
click at [236, 79] on div "CodeInterpreterTool Configure (official docs) Interprets Python3 code strings w…" at bounding box center [303, 99] width 166 height 59
click at [365, 84] on button "Configure" at bounding box center [361, 81] width 39 height 14
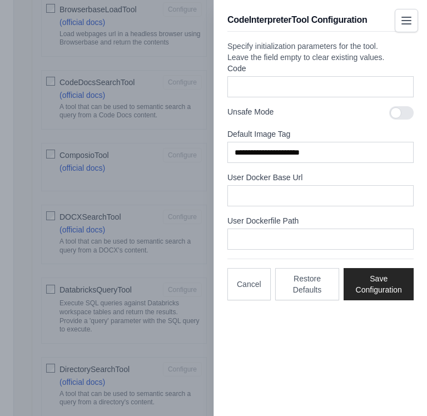
click at [401, 120] on div at bounding box center [401, 112] width 24 height 13
click at [402, 120] on div at bounding box center [401, 112] width 24 height 13
click at [387, 300] on button "Save Configuration" at bounding box center [379, 283] width 70 height 32
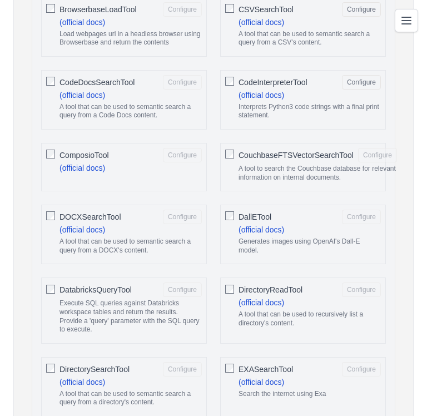
click at [50, 72] on div "CodeDocsSearchTool Configure (official docs) A tool that can be used to semanti…" at bounding box center [124, 99] width 166 height 59
click at [195, 157] on button "Configure" at bounding box center [182, 154] width 39 height 14
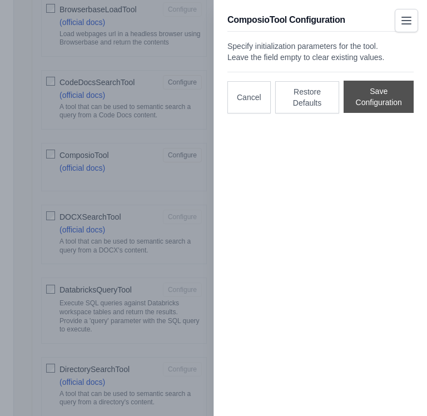
click at [375, 113] on button "Save Configuration" at bounding box center [379, 97] width 70 height 32
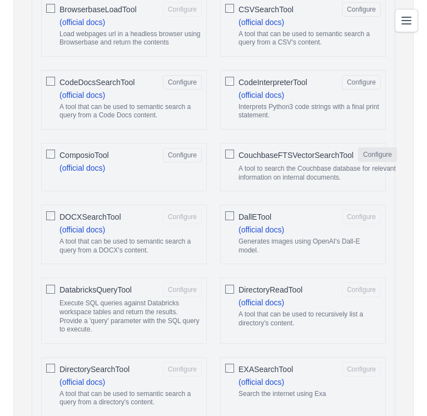
click at [377, 159] on button "Configure" at bounding box center [377, 154] width 39 height 14
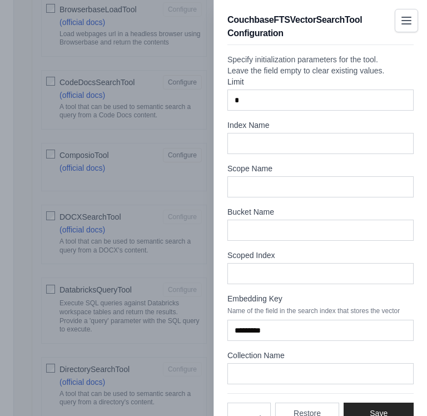
click at [152, 142] on div at bounding box center [213, 208] width 427 height 416
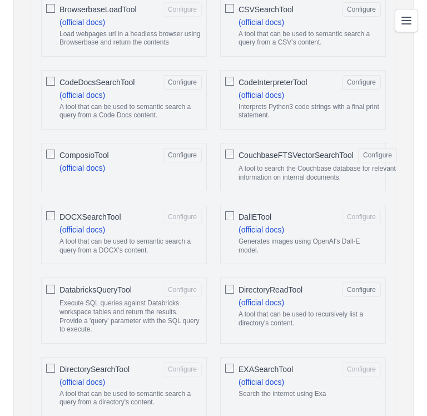
click at [353, 288] on button "Configure" at bounding box center [361, 289] width 39 height 14
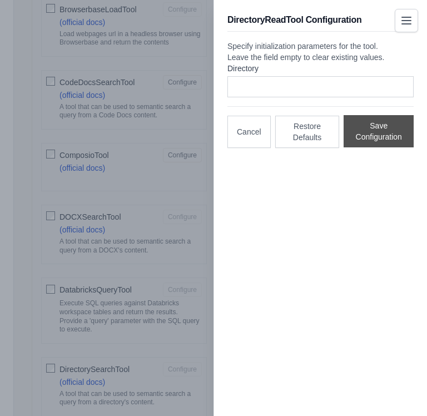
click at [391, 161] on div "DirectoryReadTool Configuration Specify initialization parameters for the tool.…" at bounding box center [320, 80] width 213 height 161
drag, startPoint x: 389, startPoint y: 155, endPoint x: 391, endPoint y: 149, distance: 6.0
click at [390, 147] on button "Save Configuration" at bounding box center [379, 131] width 70 height 32
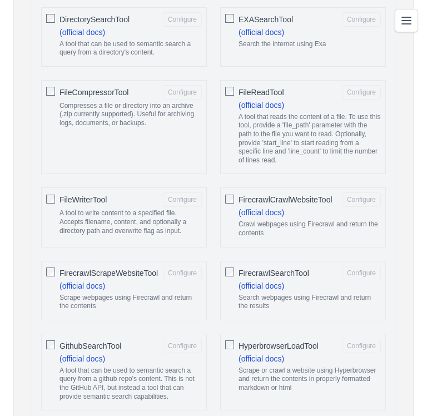
scroll to position [953, 0]
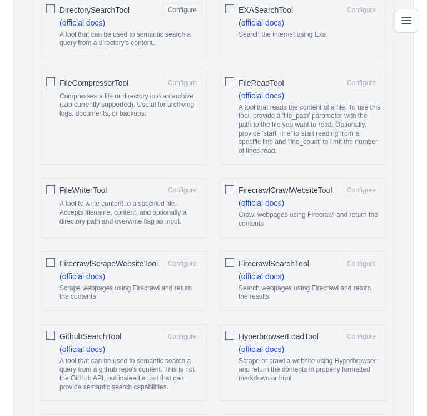
click at [181, 9] on button "Configure" at bounding box center [182, 10] width 39 height 14
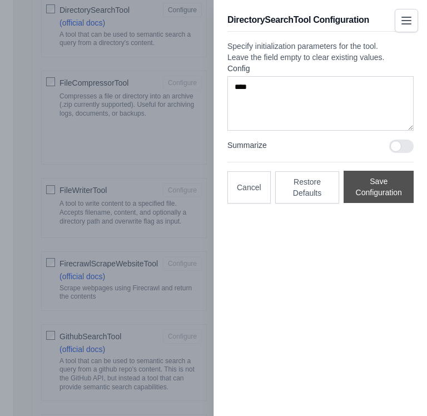
click at [386, 203] on button "Save Configuration" at bounding box center [379, 187] width 70 height 32
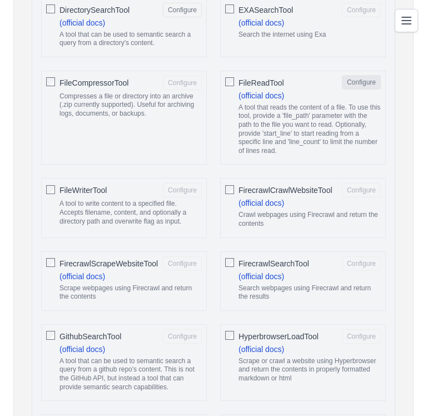
click at [349, 79] on button "Configure" at bounding box center [361, 82] width 39 height 14
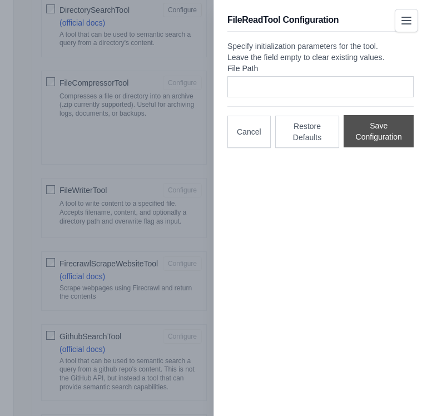
click at [382, 147] on button "Save Configuration" at bounding box center [379, 131] width 70 height 32
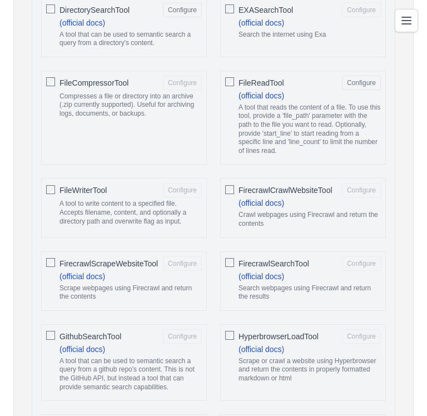
click at [49, 79] on div "FileCompressorTool Configure Compresses a file or directory into an archive (.z…" at bounding box center [124, 118] width 166 height 94
click at [181, 86] on button "Configure" at bounding box center [182, 82] width 39 height 14
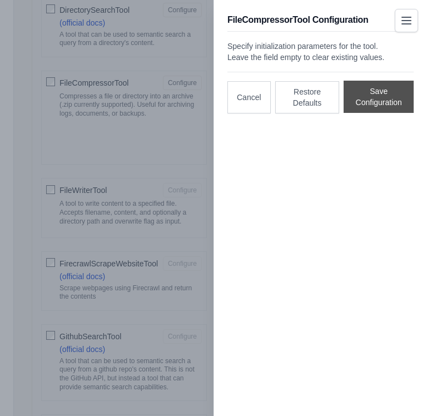
click at [390, 110] on button "Save Configuration" at bounding box center [379, 97] width 70 height 32
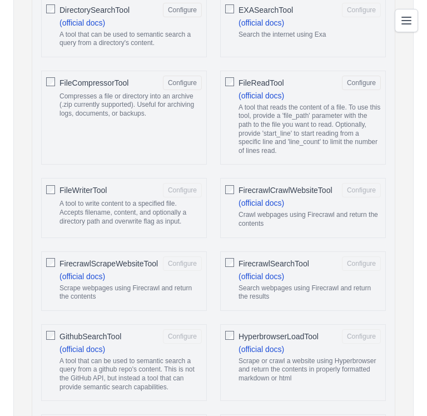
click at [56, 332] on div "GithubSearchTool Configure (official docs) A tool that can be used to semantic …" at bounding box center [124, 362] width 166 height 77
click at [46, 337] on div "GithubSearchTool Configure (official docs) A tool that can be used to semantic …" at bounding box center [124, 362] width 166 height 77
click at [191, 333] on button "Configure" at bounding box center [182, 336] width 39 height 14
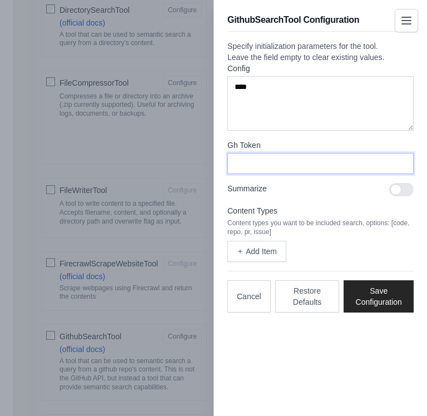
click at [302, 174] on input "Gh Token" at bounding box center [320, 163] width 186 height 21
paste input "**********"
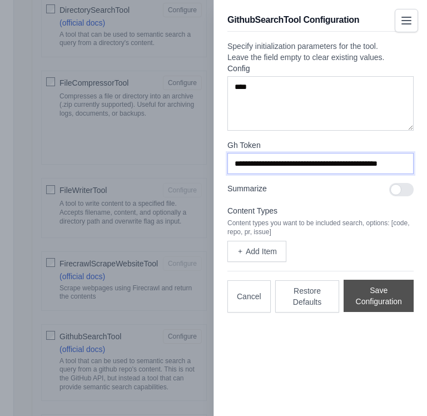
type input "**********"
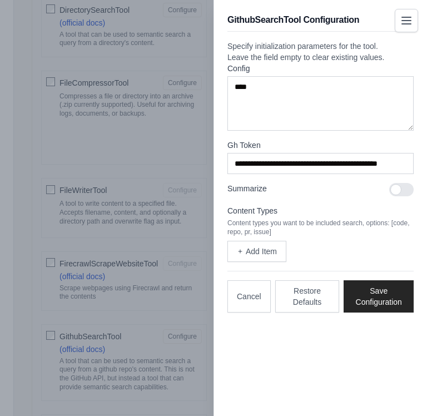
click at [408, 312] on button "Save Configuration" at bounding box center [379, 296] width 70 height 32
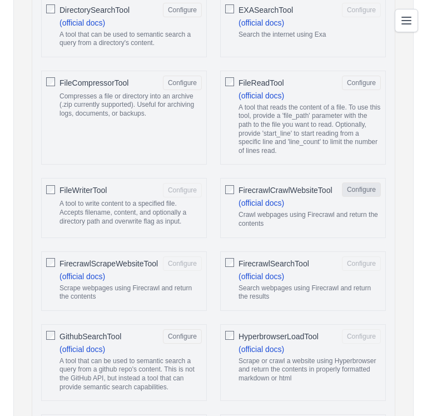
click at [363, 189] on button "Configure" at bounding box center [361, 189] width 39 height 14
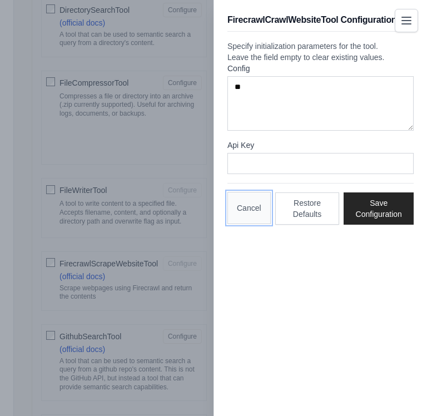
click at [250, 224] on button "Cancel" at bounding box center [248, 208] width 43 height 32
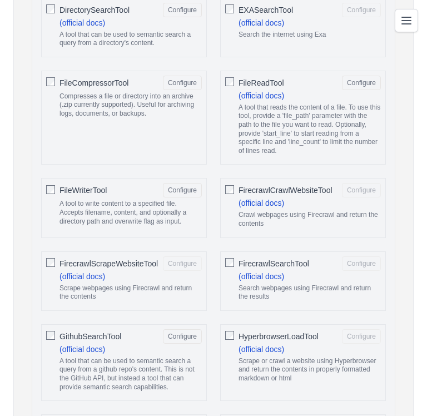
click at [191, 191] on button "Configure" at bounding box center [182, 190] width 39 height 14
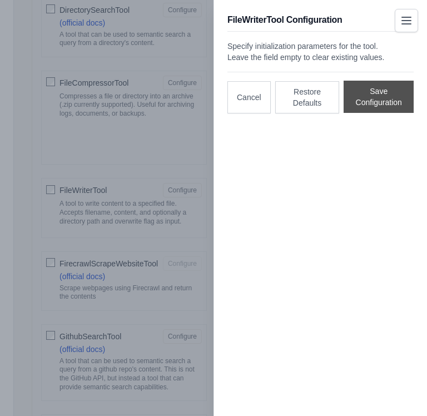
click at [383, 102] on div "Cancel Restore Defaults Save Configuration" at bounding box center [320, 93] width 186 height 42
click at [377, 110] on button "Save Configuration" at bounding box center [379, 97] width 70 height 32
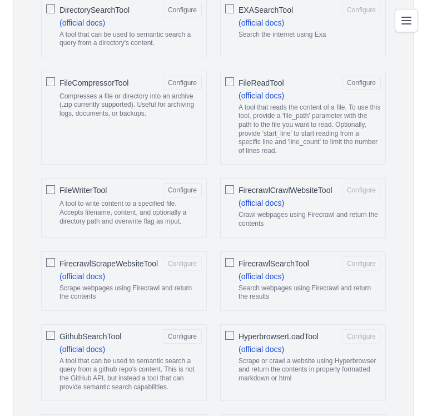
click at [239, 336] on span "HyperbrowserLoadTool" at bounding box center [278, 336] width 80 height 11
click at [362, 332] on button "Configure" at bounding box center [361, 335] width 39 height 14
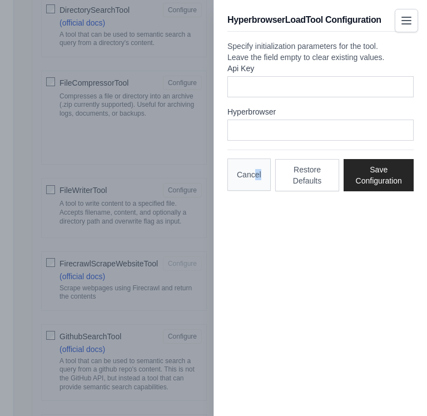
drag, startPoint x: 252, startPoint y: 212, endPoint x: 255, endPoint y: 200, distance: 12.5
click at [255, 200] on div "HyperbrowserLoadTool Configuration Specify initialization parameters for the to…" at bounding box center [320, 102] width 213 height 205
click at [250, 191] on button "Cancel" at bounding box center [248, 174] width 43 height 32
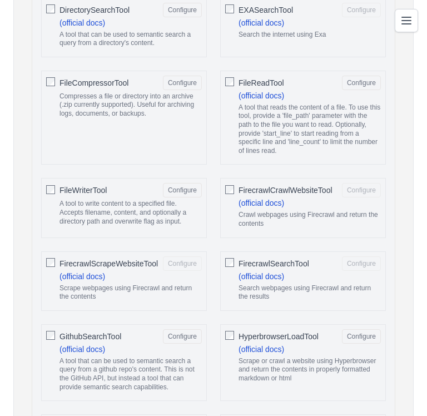
click at [234, 329] on div "HyperbrowserLoadTool Configure (official docs) Scrape or crawl a website using …" at bounding box center [303, 362] width 166 height 77
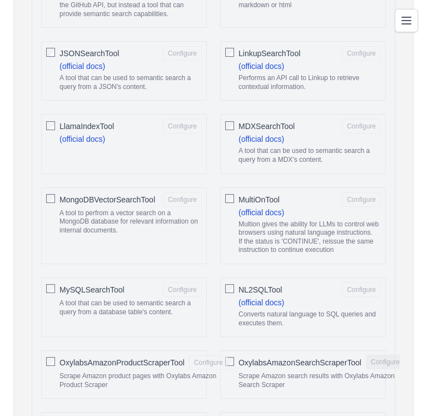
scroll to position [1335, 0]
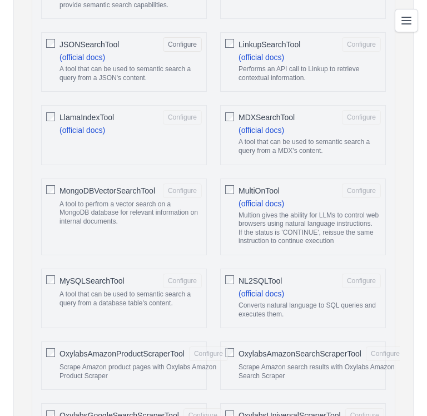
click at [176, 39] on button "Configure" at bounding box center [182, 44] width 39 height 14
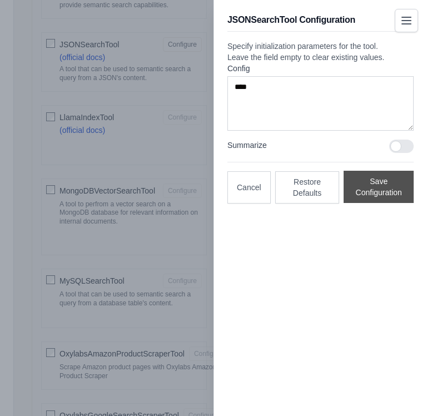
click at [378, 203] on button "Save Configuration" at bounding box center [379, 187] width 70 height 32
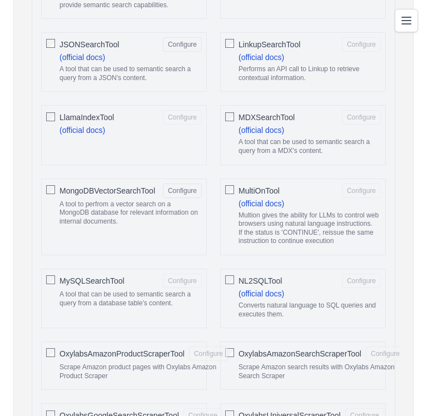
click at [41, 120] on div "LlamaIndexTool Configure (official docs)" at bounding box center [124, 134] width 166 height 59
click at [175, 116] on button "Configure" at bounding box center [182, 116] width 39 height 14
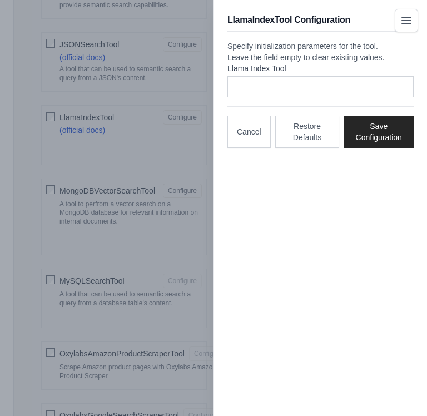
drag, startPoint x: 362, startPoint y: 150, endPoint x: 356, endPoint y: 156, distance: 8.3
click at [361, 148] on button "Save Configuration" at bounding box center [379, 132] width 70 height 32
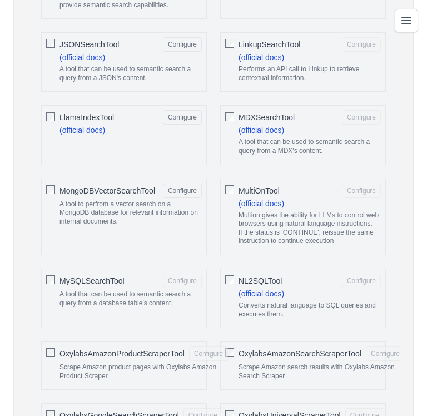
drag, startPoint x: 180, startPoint y: 192, endPoint x: 186, endPoint y: 195, distance: 7.0
click at [183, 194] on button "Configure" at bounding box center [182, 190] width 39 height 14
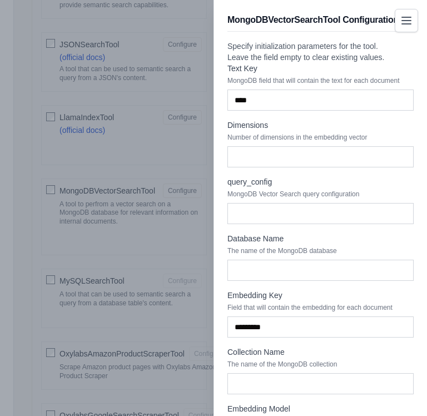
drag, startPoint x: 178, startPoint y: 140, endPoint x: 184, endPoint y: 146, distance: 8.6
click at [178, 140] on div at bounding box center [213, 208] width 427 height 416
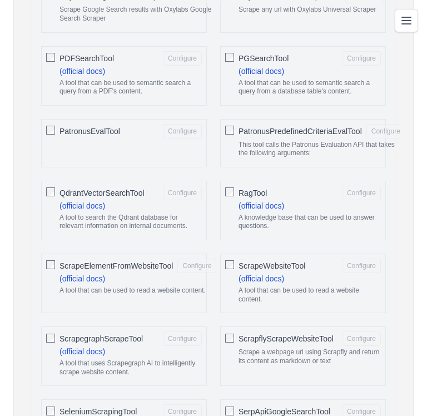
scroll to position [1759, 0]
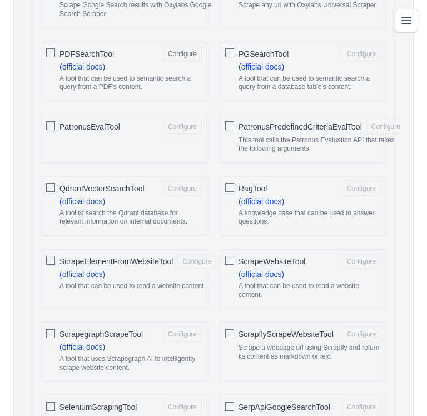
click at [195, 42] on div "PDFSearchTool Configure (official docs) A tool that can be used to semantic sea…" at bounding box center [124, 71] width 166 height 59
click at [192, 53] on button "Configure" at bounding box center [182, 53] width 39 height 14
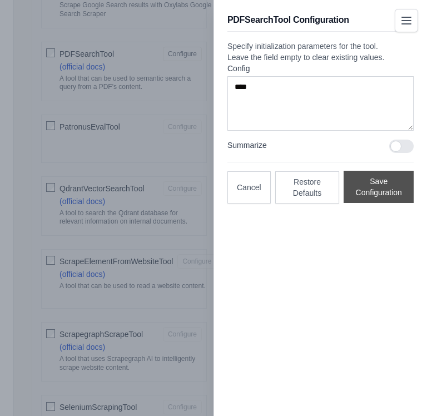
click at [382, 203] on button "Save Configuration" at bounding box center [379, 187] width 70 height 32
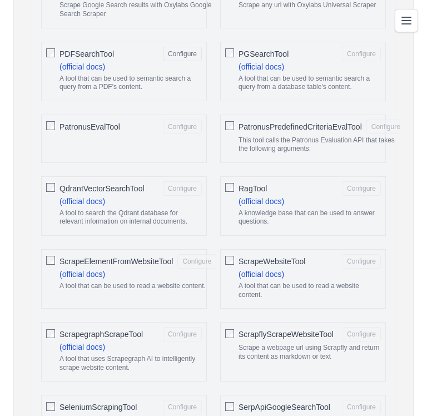
click at [237, 183] on div "RagTool Configure (official docs) A knowledge base that can be used to answer q…" at bounding box center [303, 205] width 166 height 59
click at [376, 191] on button "Configure" at bounding box center [361, 188] width 39 height 14
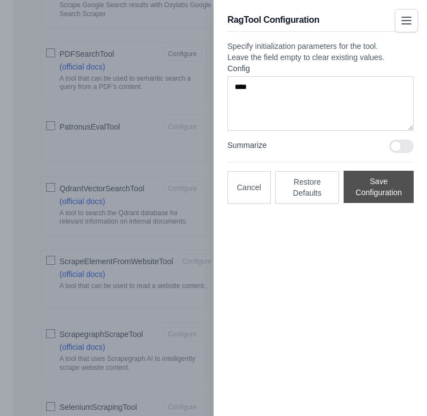
click at [376, 203] on button "Save Configuration" at bounding box center [379, 187] width 70 height 32
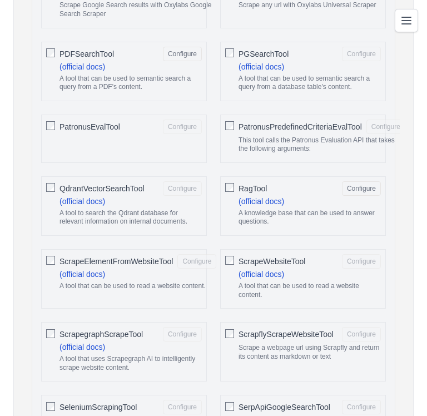
click at [52, 192] on div "QdrantVectorSearchTool Configure (official docs) A tool to search the Qdrant da…" at bounding box center [124, 205] width 166 height 59
click at [53, 182] on div at bounding box center [50, 186] width 9 height 11
click at [185, 193] on label "QdrantVectorSearchTool Configure (official docs) A tool to search the Qdrant da…" at bounding box center [130, 205] width 142 height 49
click at [184, 190] on button "Configure" at bounding box center [182, 188] width 39 height 14
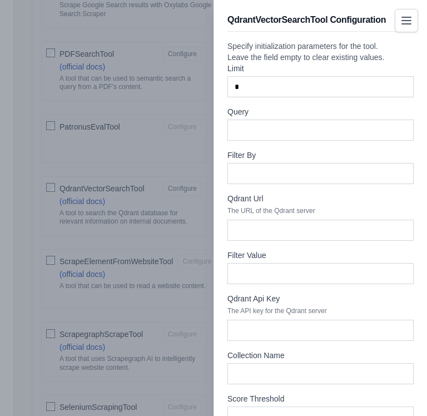
click at [155, 164] on div at bounding box center [213, 208] width 427 height 416
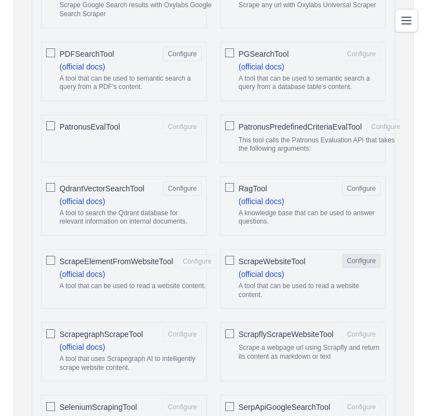
click at [367, 255] on button "Configure" at bounding box center [361, 260] width 39 height 14
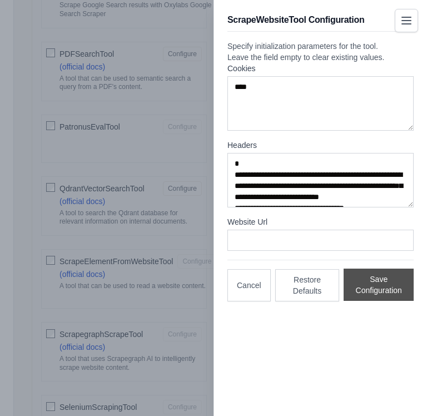
click at [391, 301] on button "Save Configuration" at bounding box center [379, 284] width 70 height 32
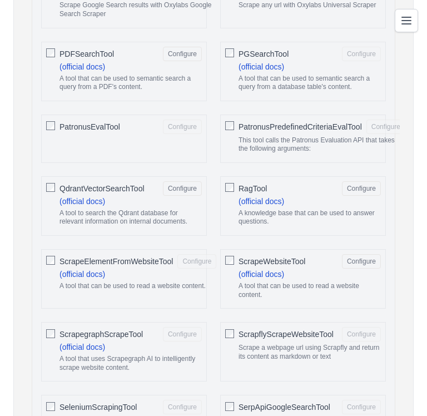
click at [232, 327] on div at bounding box center [229, 332] width 9 height 11
click at [361, 330] on button "Configure" at bounding box center [361, 333] width 39 height 14
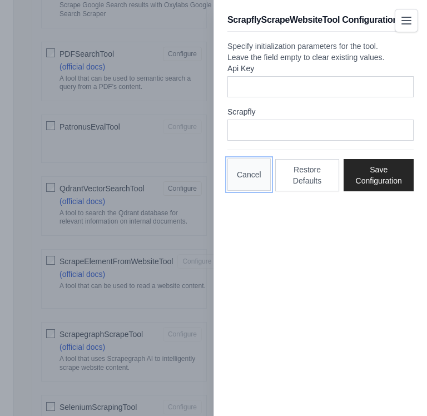
click at [262, 191] on button "Cancel" at bounding box center [248, 174] width 43 height 32
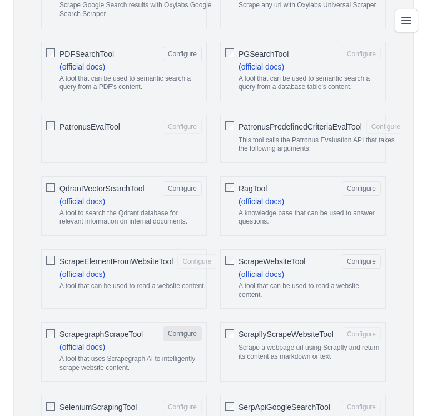
click at [193, 328] on button "Configure" at bounding box center [182, 333] width 39 height 14
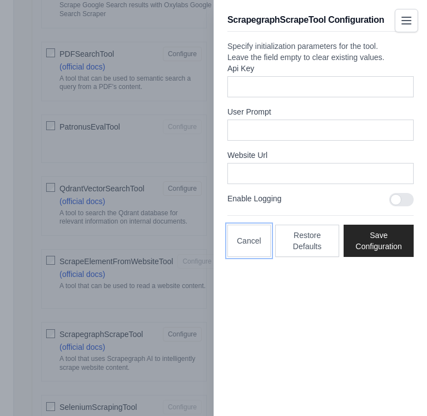
drag, startPoint x: 264, startPoint y: 251, endPoint x: 260, endPoint y: 256, distance: 6.8
click at [263, 252] on button "Cancel" at bounding box center [248, 241] width 43 height 32
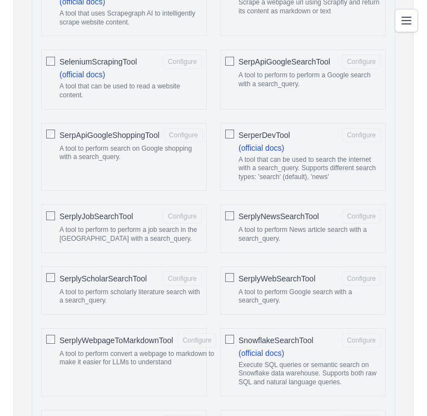
scroll to position [2109, 0]
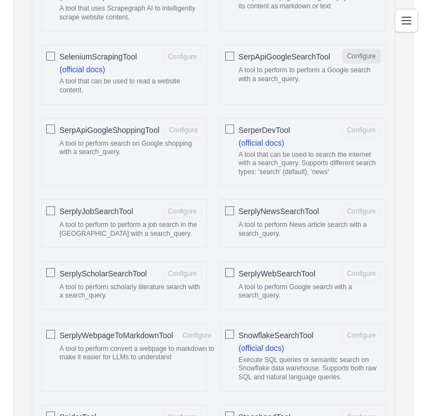
click at [359, 56] on button "Configure" at bounding box center [361, 56] width 39 height 14
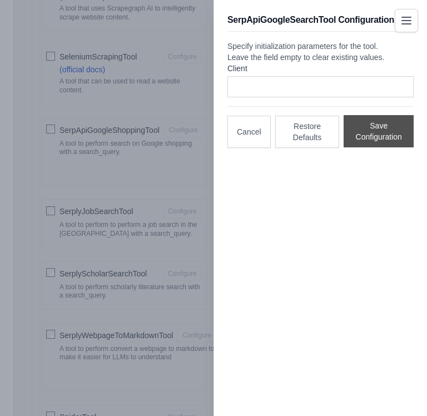
click at [371, 147] on button "Save Configuration" at bounding box center [379, 131] width 70 height 32
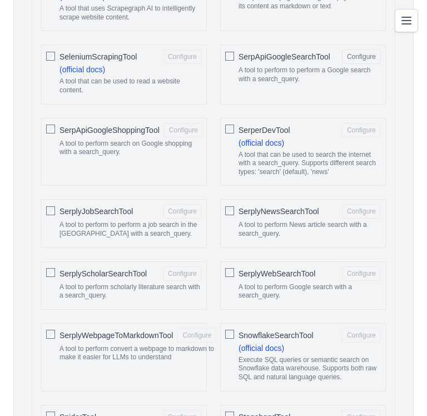
click at [54, 49] on div "SeleniumScrapingTool Configure (official docs) A tool that can be used to read …" at bounding box center [124, 73] width 166 height 59
click at [187, 52] on button "Configure" at bounding box center [182, 56] width 39 height 14
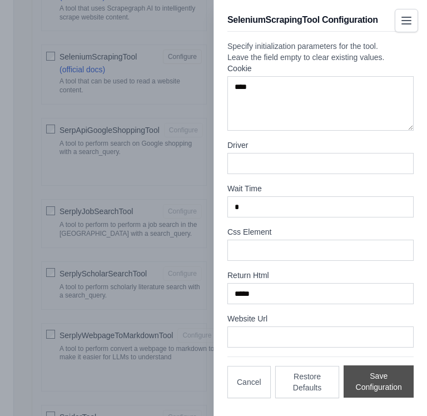
click at [365, 397] on button "Save Configuration" at bounding box center [379, 381] width 70 height 32
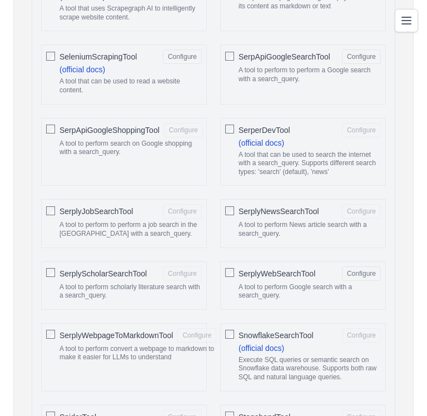
click at [367, 267] on button "Configure" at bounding box center [361, 273] width 39 height 14
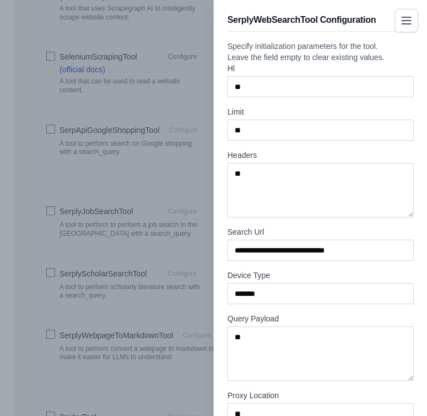
click at [131, 97] on div at bounding box center [213, 208] width 427 height 416
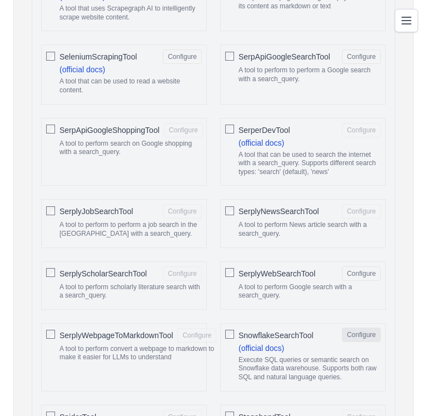
click at [366, 330] on button "Configure" at bounding box center [361, 334] width 39 height 14
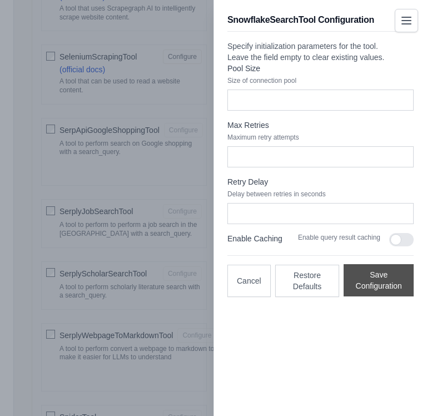
click at [386, 296] on button "Save Configuration" at bounding box center [379, 280] width 70 height 32
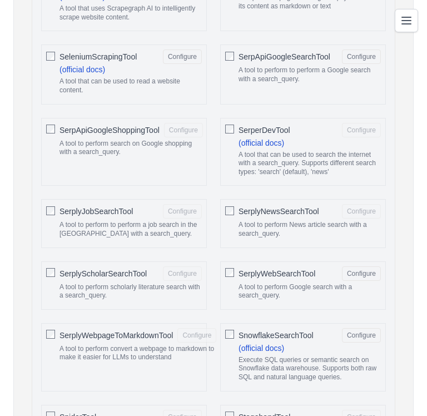
drag, startPoint x: 424, startPoint y: 275, endPoint x: 421, endPoint y: 296, distance: 20.8
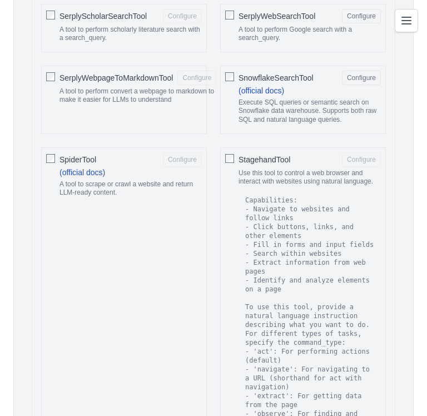
scroll to position [2408, 0]
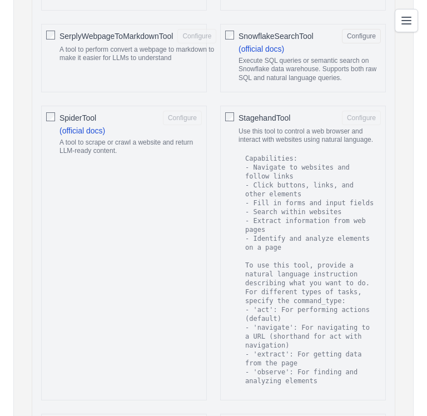
click at [240, 121] on span "StagehandTool" at bounding box center [264, 117] width 52 height 11
click at [359, 121] on button "Configure" at bounding box center [361, 118] width 39 height 14
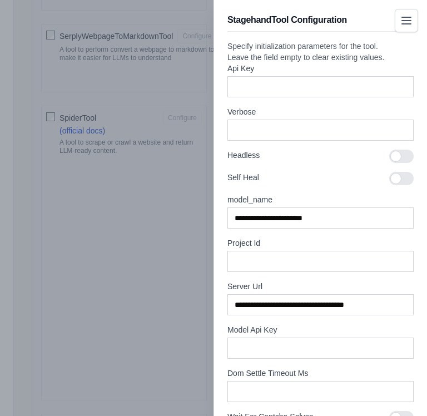
drag, startPoint x: 380, startPoint y: 182, endPoint x: 389, endPoint y: 178, distance: 10.4
click at [386, 163] on div at bounding box center [396, 156] width 33 height 13
click at [396, 163] on div at bounding box center [401, 156] width 24 height 13
drag, startPoint x: 176, startPoint y: 251, endPoint x: 176, endPoint y: 257, distance: 6.7
click at [176, 251] on div at bounding box center [213, 208] width 427 height 416
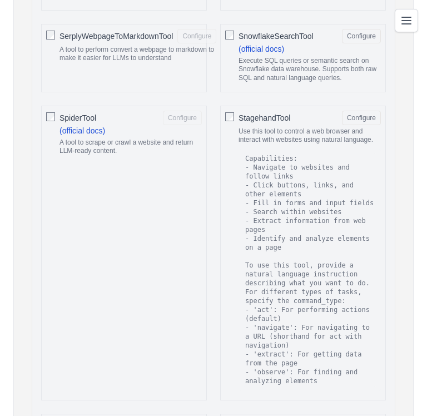
click at [54, 112] on div at bounding box center [50, 116] width 9 height 11
click at [53, 116] on div "SpiderTool Configure (official docs) A tool to scrape or crawl a website and re…" at bounding box center [124, 253] width 166 height 295
click at [188, 123] on button "Configure" at bounding box center [182, 117] width 39 height 14
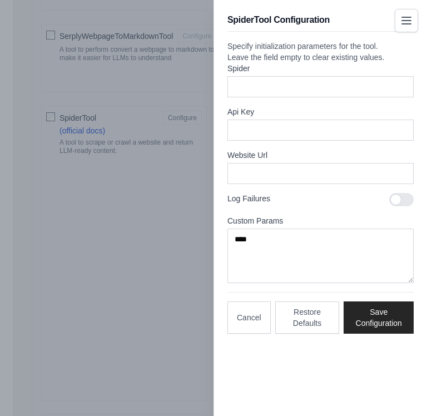
click at [125, 251] on div at bounding box center [213, 208] width 427 height 416
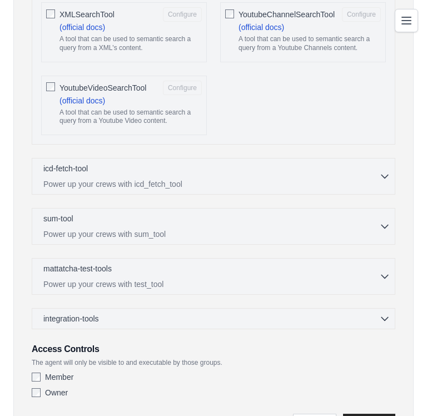
scroll to position [3029, 0]
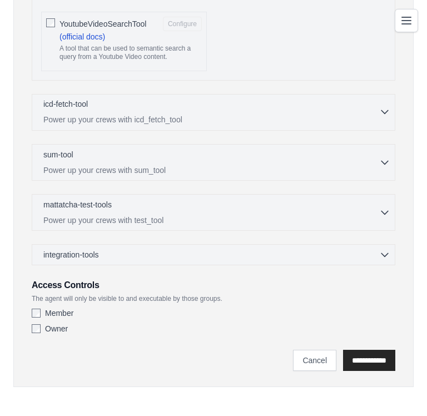
click at [241, 98] on div "icd-fetch-tool 0 selected" at bounding box center [211, 104] width 336 height 13
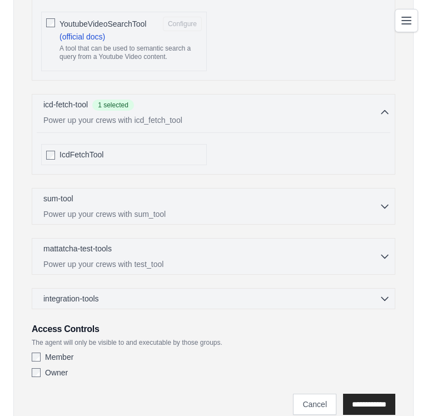
click at [92, 221] on div "sum-tool 0 selected Power up your crews with sum_tool SumTool" at bounding box center [214, 206] width 364 height 37
click at [108, 204] on div "sum-tool 0 selected Power up your crews with sum_tool" at bounding box center [211, 205] width 336 height 27
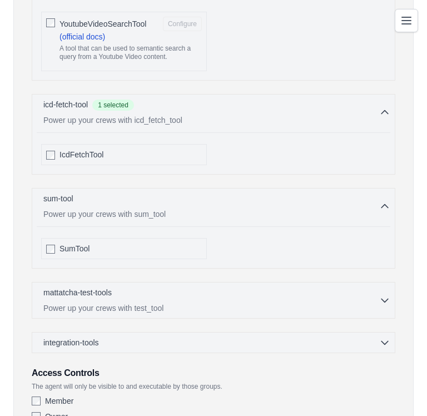
click at [56, 247] on div "SumTool" at bounding box center [124, 248] width 166 height 21
click at [124, 307] on p "Power up your crews with test_tool" at bounding box center [211, 307] width 336 height 11
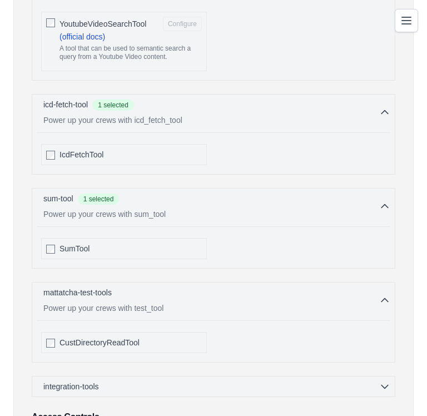
click at [57, 340] on div "CustDirectoryReadTool" at bounding box center [124, 342] width 166 height 21
click at [115, 389] on div "integration-tools 0 selected" at bounding box center [216, 385] width 347 height 11
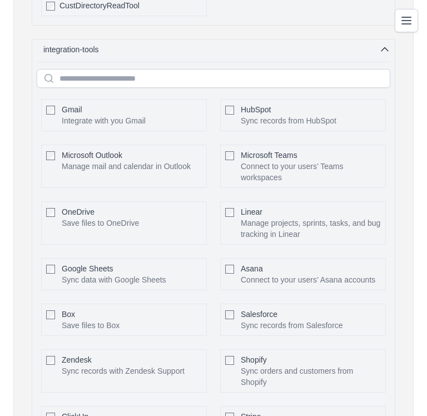
scroll to position [3650, 0]
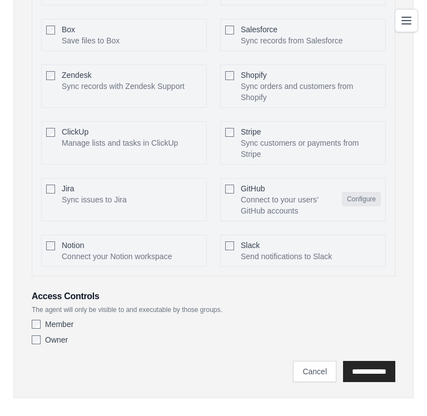
click at [350, 195] on button "Configure" at bounding box center [361, 199] width 39 height 14
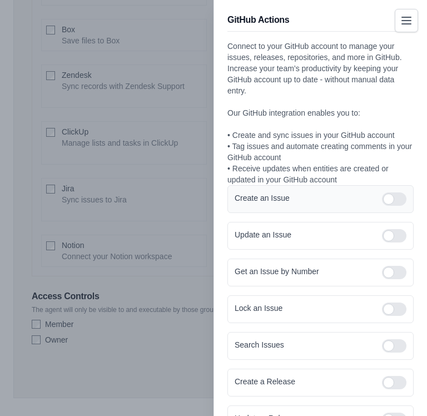
drag, startPoint x: 385, startPoint y: 200, endPoint x: 390, endPoint y: 203, distance: 6.0
click at [388, 201] on div at bounding box center [394, 198] width 24 height 13
click at [382, 235] on div at bounding box center [394, 235] width 24 height 13
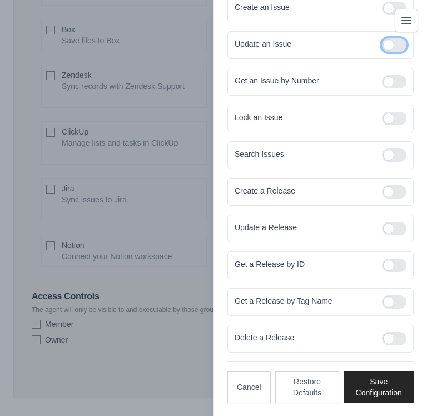
scroll to position [191, 0]
drag, startPoint x: 382, startPoint y: 84, endPoint x: 377, endPoint y: 110, distance: 26.6
click at [382, 84] on div at bounding box center [394, 80] width 24 height 13
click at [382, 119] on div at bounding box center [394, 117] width 24 height 13
click at [391, 152] on div at bounding box center [394, 154] width 24 height 13
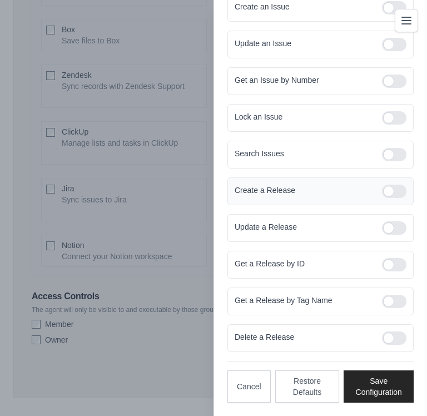
click at [390, 186] on div at bounding box center [394, 191] width 24 height 13
click at [397, 223] on label at bounding box center [394, 227] width 24 height 13
click at [386, 269] on div at bounding box center [394, 264] width 24 height 13
click at [387, 303] on div at bounding box center [394, 301] width 24 height 13
click at [382, 335] on div at bounding box center [394, 337] width 24 height 13
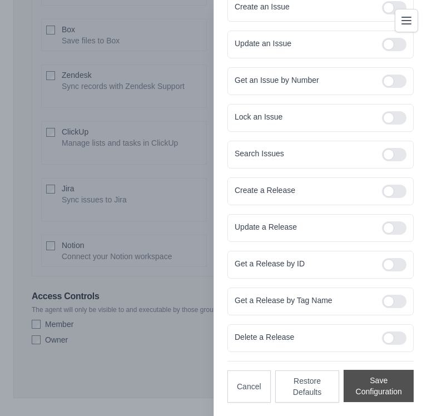
click at [367, 385] on button "Save Configuration" at bounding box center [379, 386] width 70 height 32
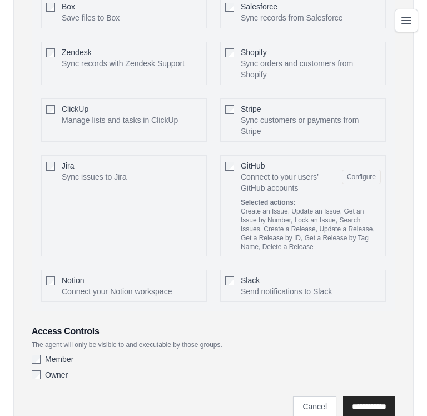
scroll to position [3730, 0]
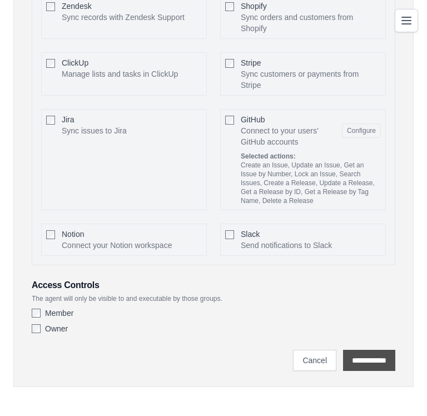
click at [365, 354] on input "**********" at bounding box center [369, 360] width 52 height 21
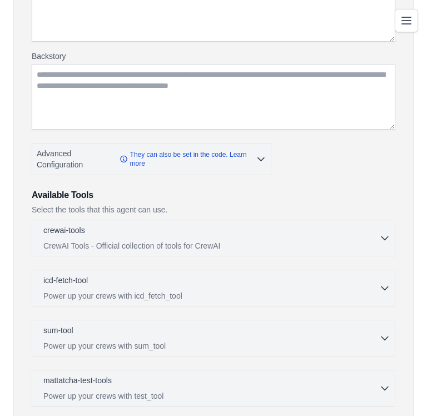
scroll to position [274, 0]
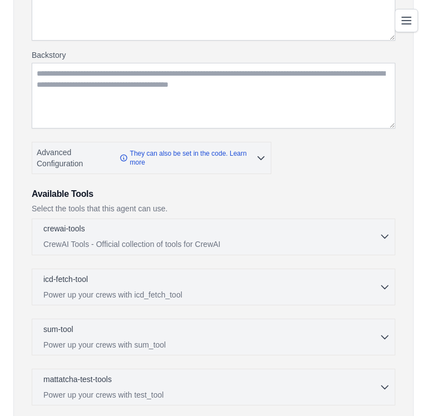
click at [354, 243] on p "CrewAI Tools - Official collection of tools for CrewAI" at bounding box center [211, 243] width 336 height 11
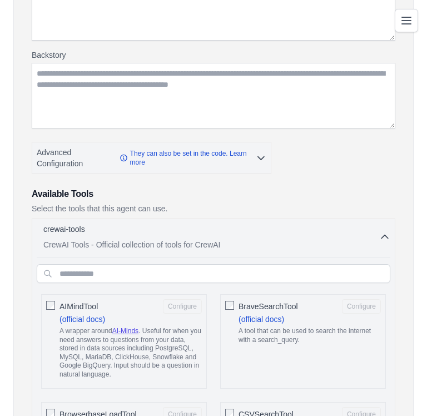
drag, startPoint x: 356, startPoint y: 244, endPoint x: 347, endPoint y: 280, distance: 37.1
click at [356, 245] on p "CrewAI Tools - Official collection of tools for CrewAI" at bounding box center [211, 244] width 336 height 11
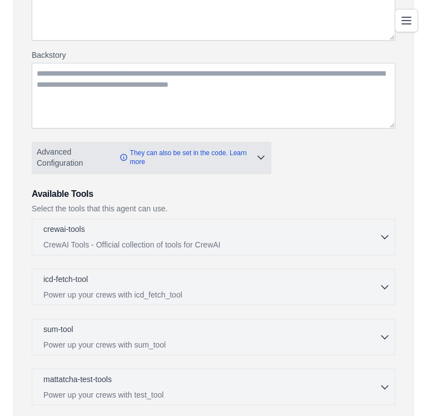
click at [267, 161] on button "Advanced Configuration They can also be set in the code. Learn more" at bounding box center [151, 157] width 238 height 31
